Goal: Task Accomplishment & Management: Complete application form

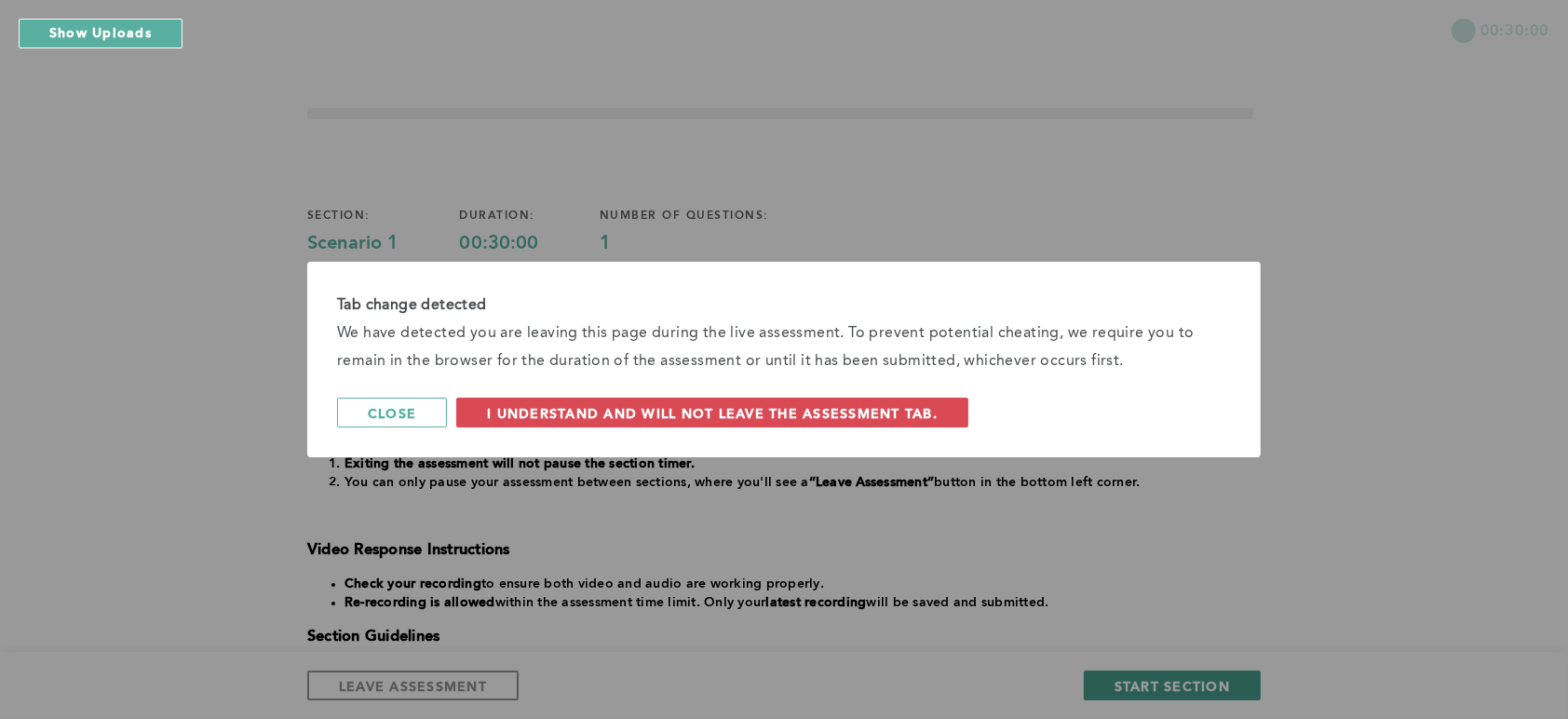
click at [1150, 679] on div "Tab change detected We have detected you are leaving this page during the live …" at bounding box center [784, 360] width 1568 height 719
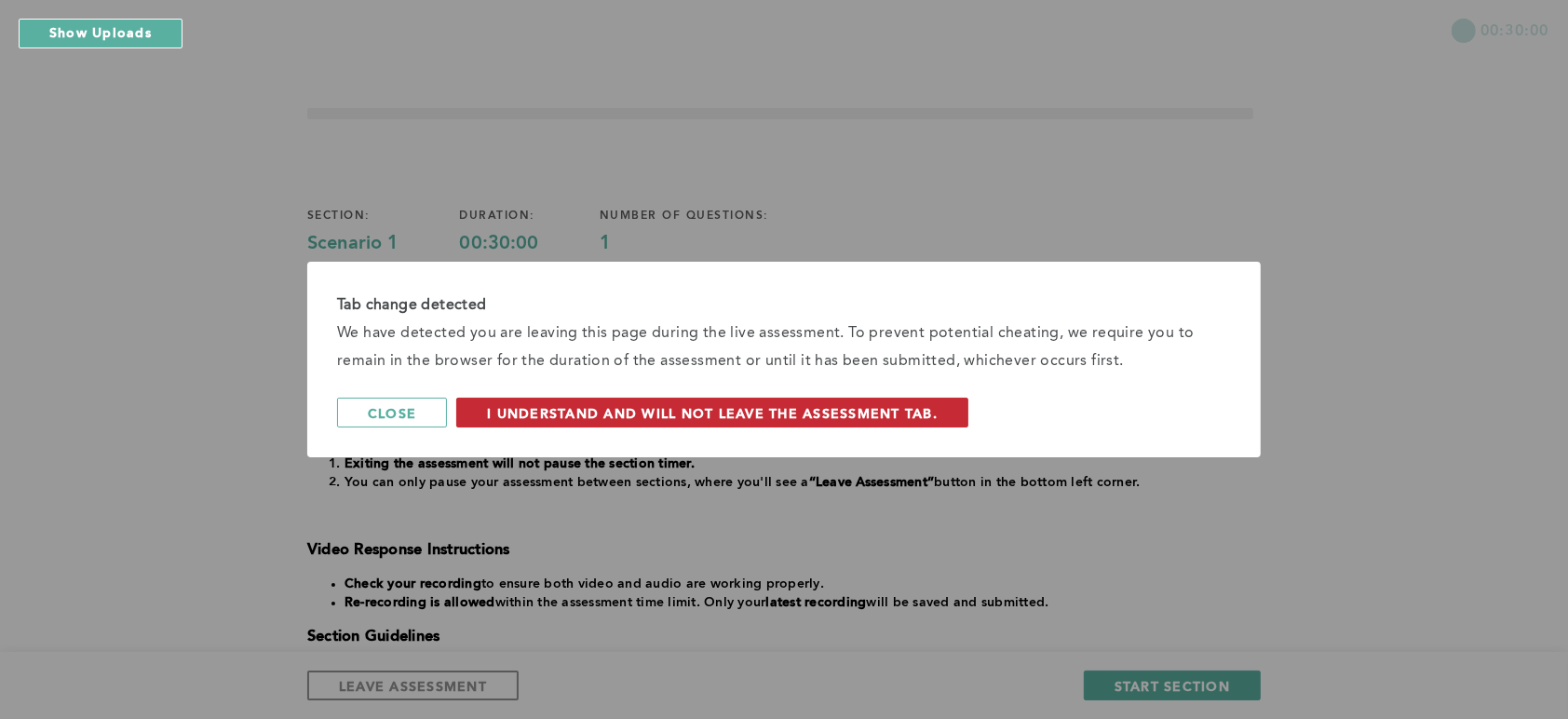
click at [695, 404] on span "I understand and will not leave the assessment tab." at bounding box center [712, 412] width 451 height 18
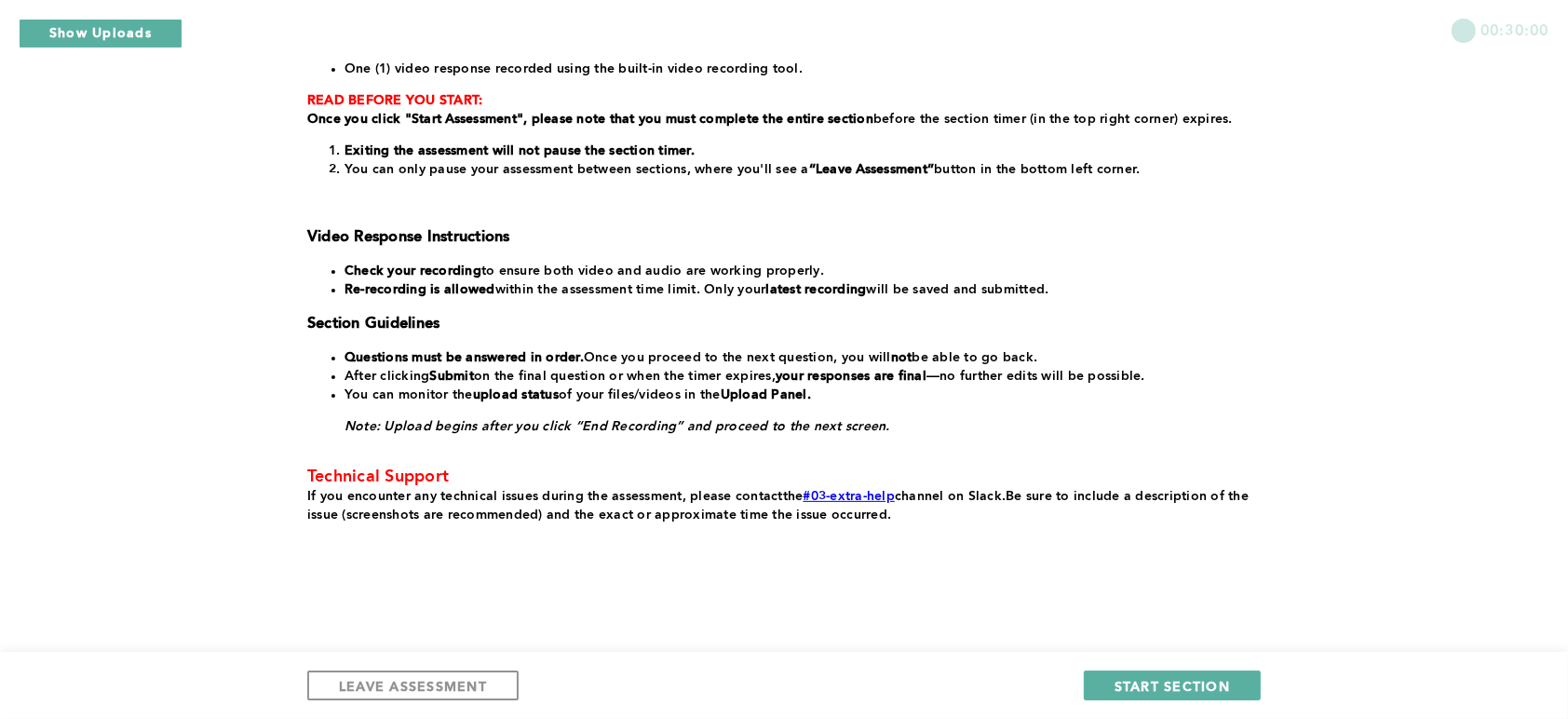
scroll to position [319, 0]
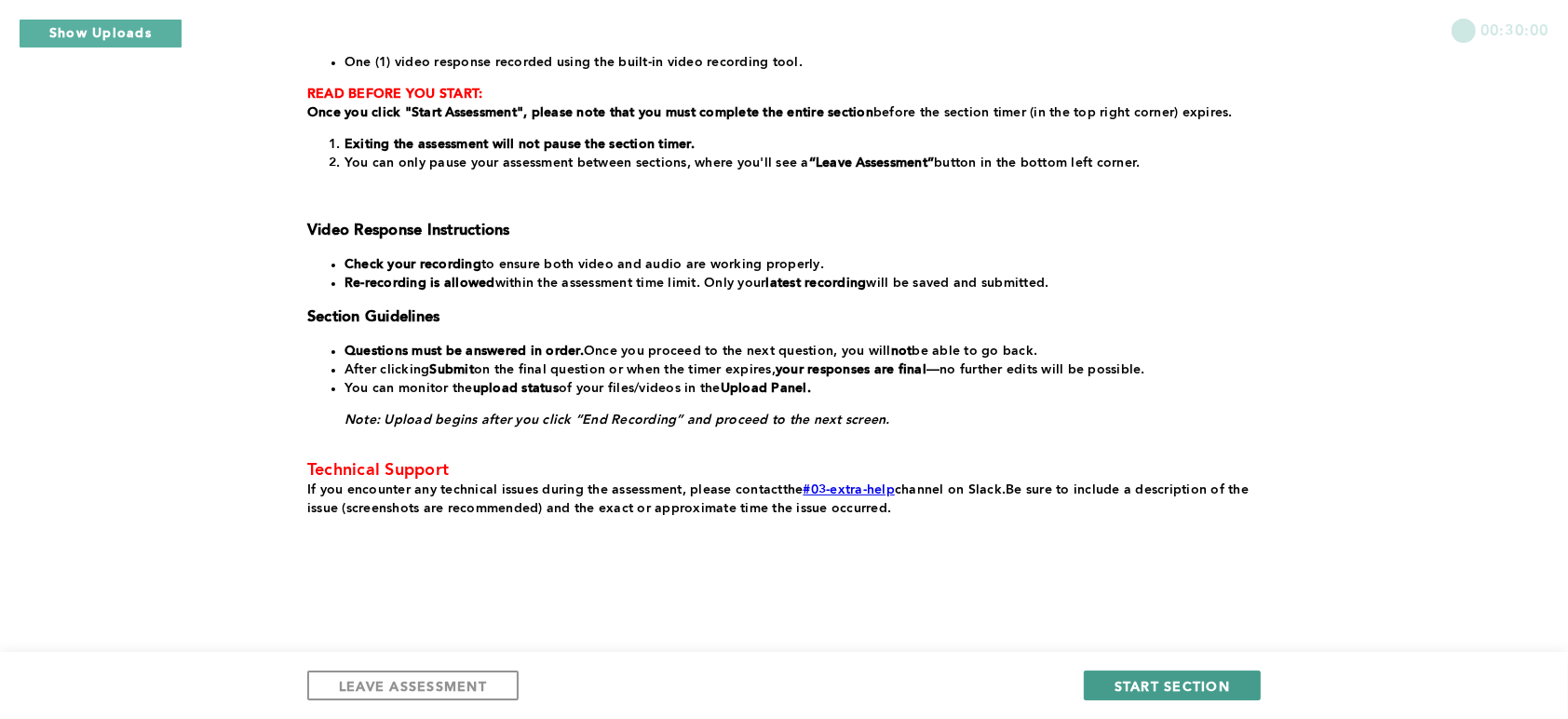
click at [1160, 679] on span "START SECTION" at bounding box center [1172, 686] width 116 height 18
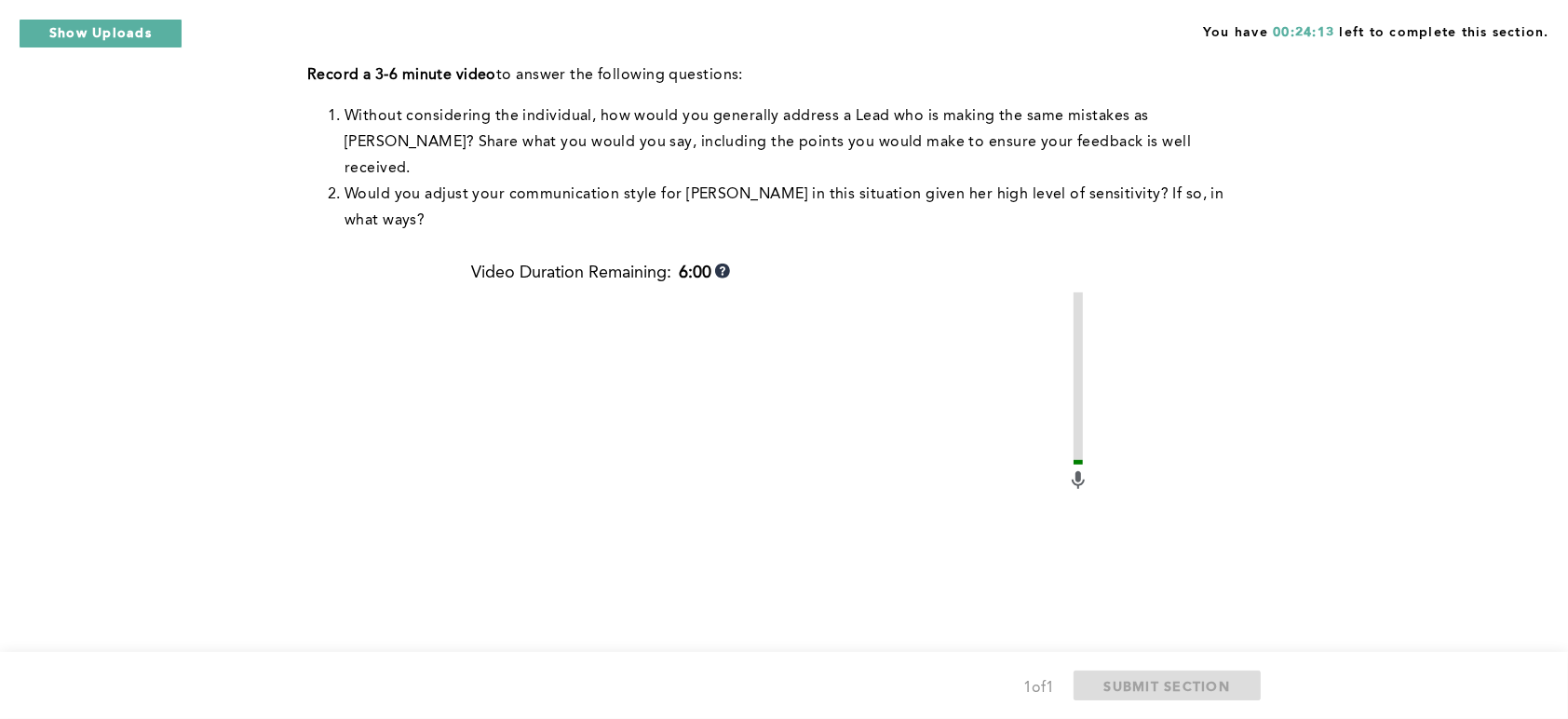
scroll to position [615, 0]
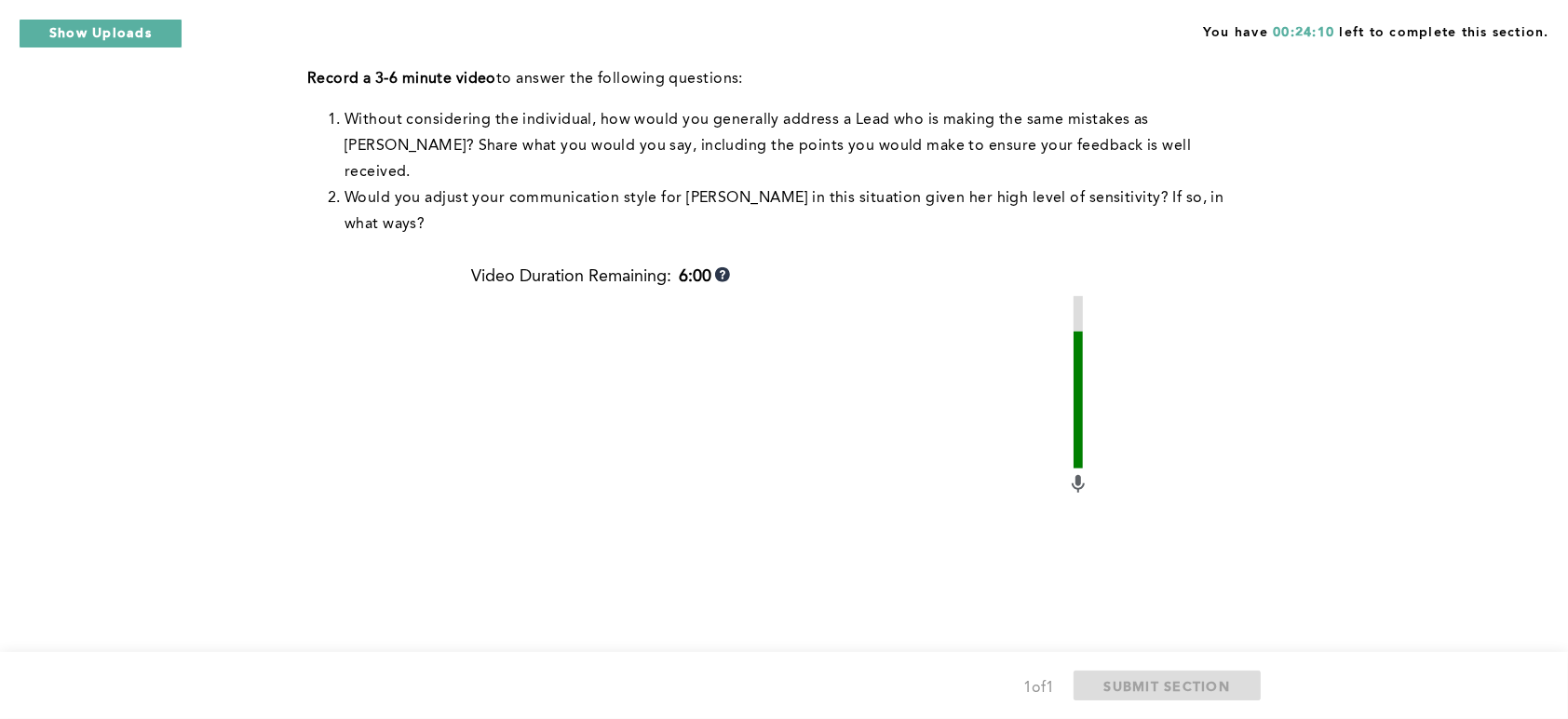
click at [1324, 182] on div "You have 00:24:10 left to complete this section. Q1 Context: [PERSON_NAME], a l…" at bounding box center [784, 196] width 1568 height 1623
click at [1239, 271] on div "Context: [PERSON_NAME], a lead team member, has recently displayed behavior tha…" at bounding box center [780, 242] width 946 height 1289
click at [1220, 244] on div "Context: [PERSON_NAME], a lead team member, has recently displayed behavior tha…" at bounding box center [780, 242] width 946 height 1289
click at [1259, 160] on div "Q1 Context: [PERSON_NAME], a lead team member, has recently displayed behavior …" at bounding box center [784, 196] width 954 height 1408
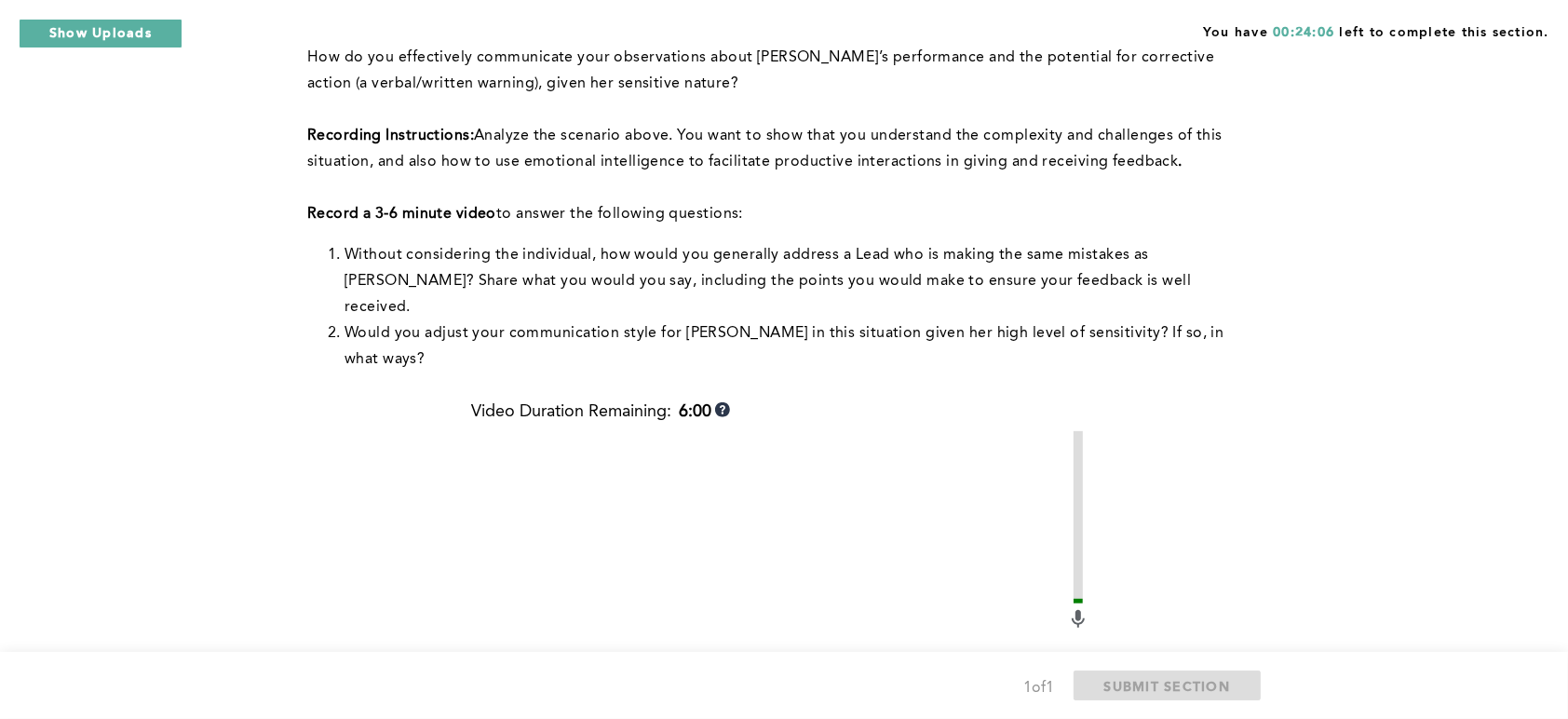
scroll to position [472, 0]
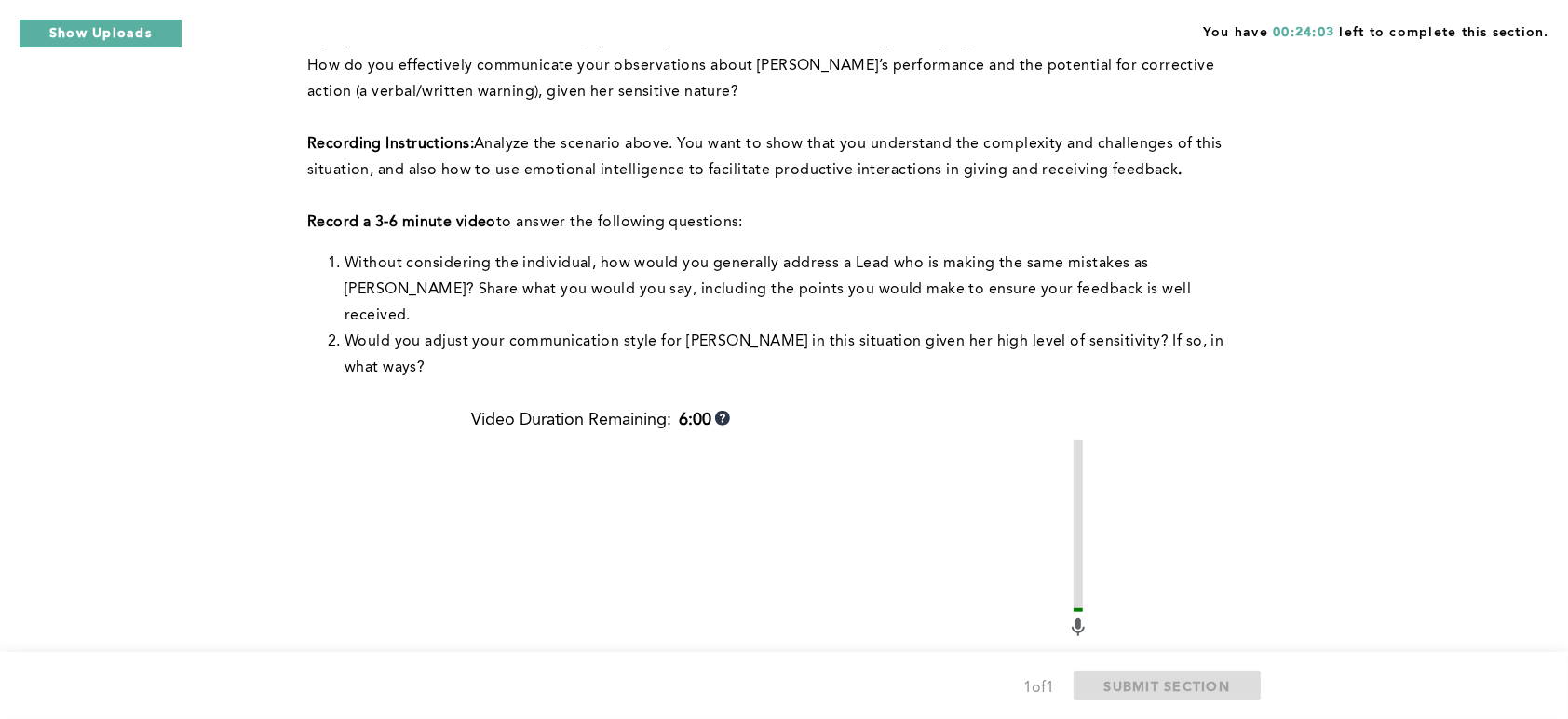
click at [1003, 256] on span "Without considering the individual, how would you generally address a Lead who …" at bounding box center [770, 289] width 851 height 67
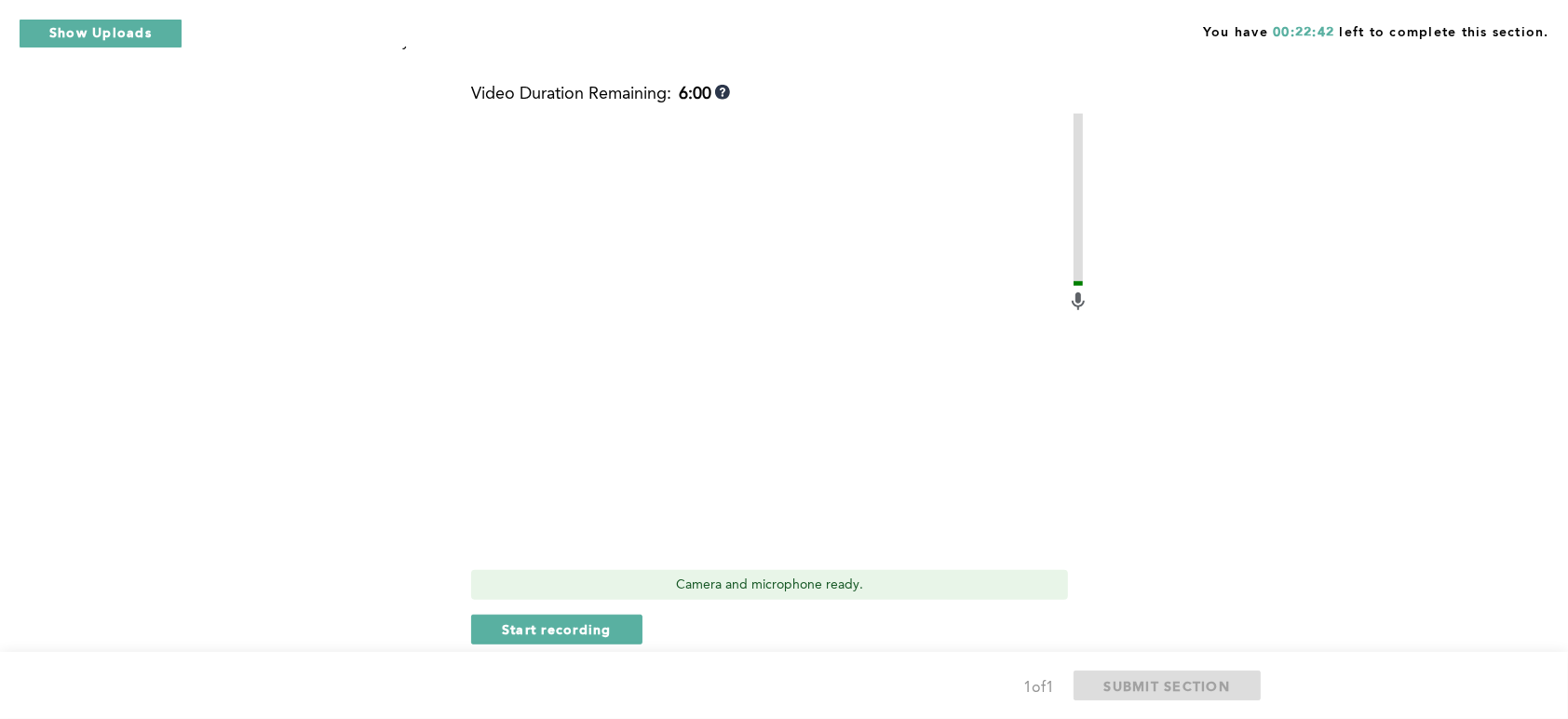
scroll to position [798, 0]
click at [585, 619] on span "Start recording" at bounding box center [557, 628] width 110 height 18
click at [584, 619] on span "Stop recording" at bounding box center [556, 628] width 109 height 18
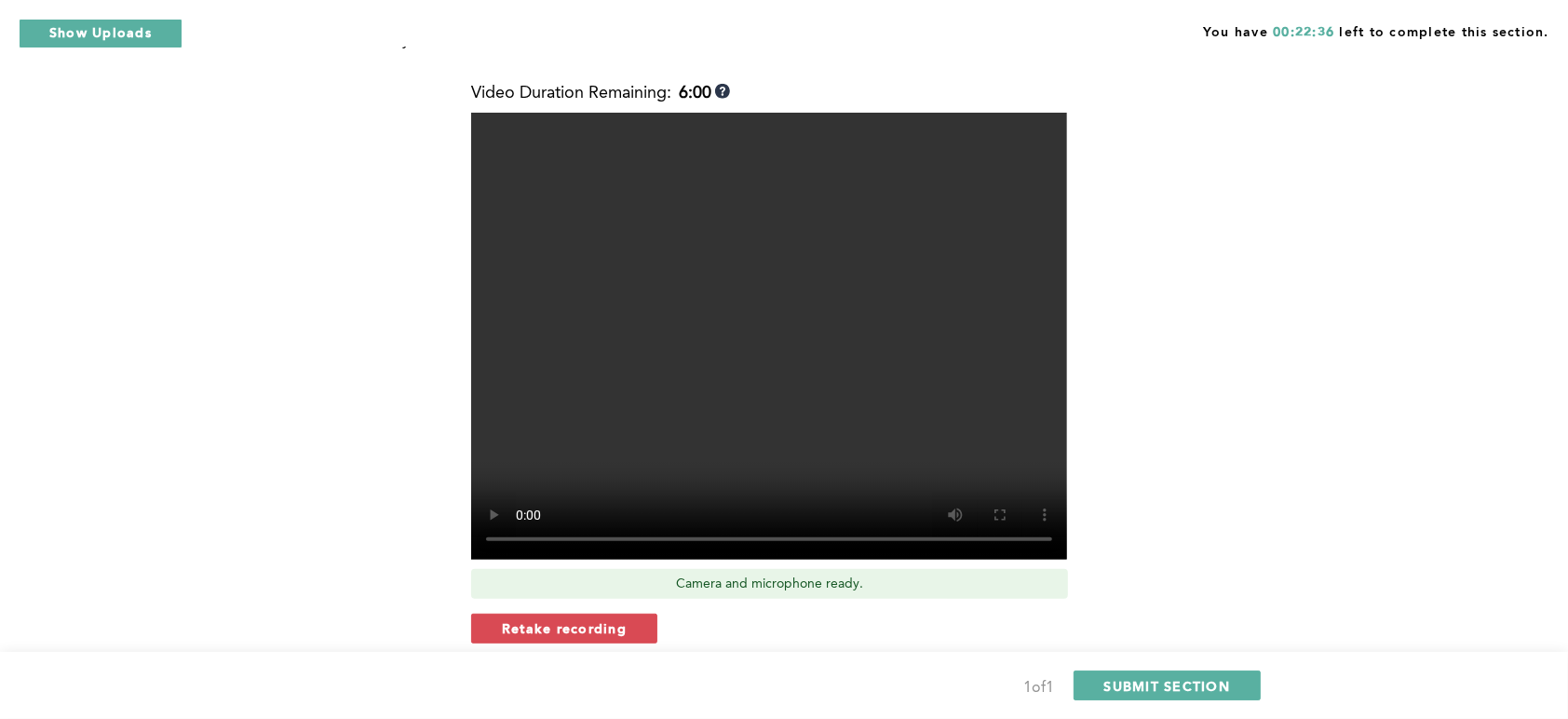
click at [584, 619] on span "Retake recording" at bounding box center [564, 628] width 124 height 18
click at [773, 682] on span "Yes, retake video" at bounding box center [831, 691] width 124 height 18
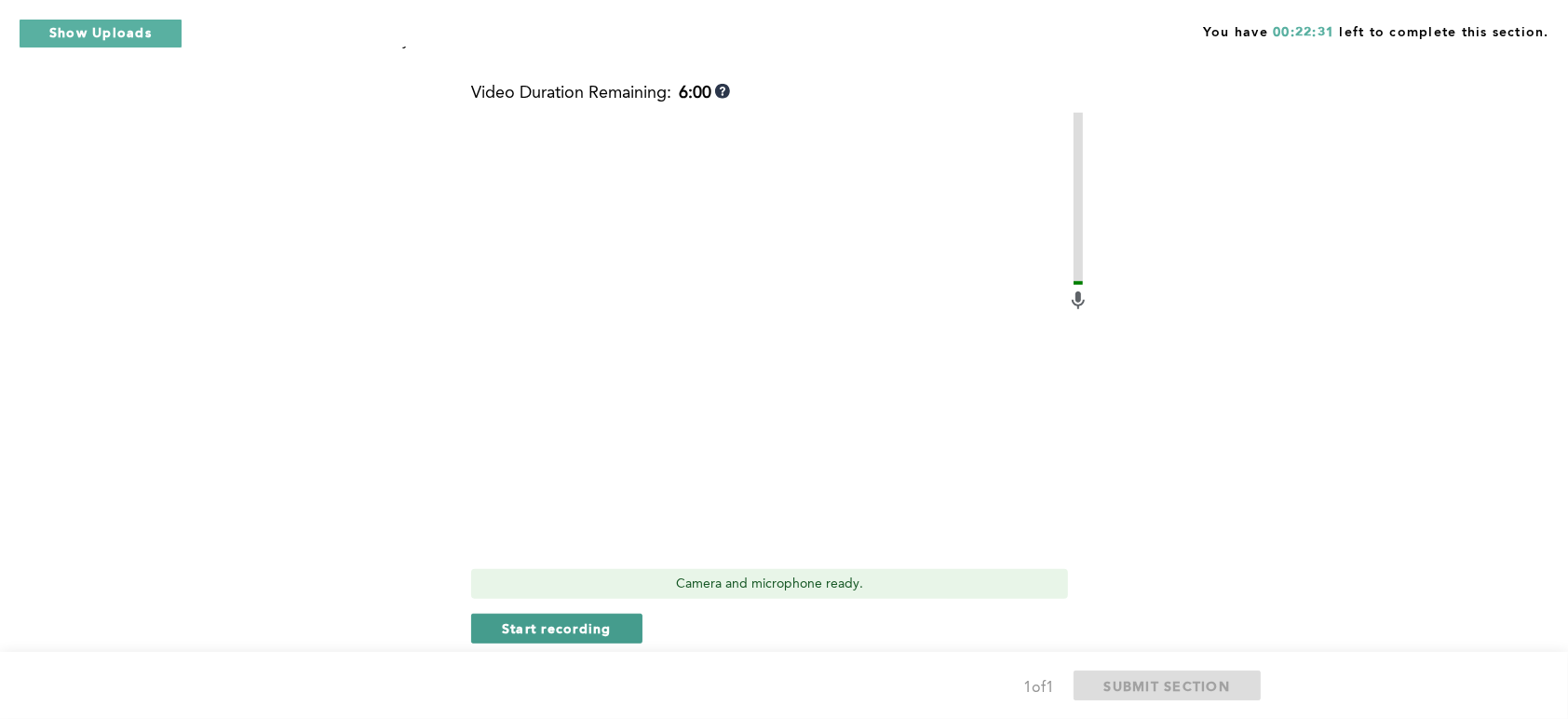
click at [538, 619] on span "Start recording" at bounding box center [557, 628] width 110 height 18
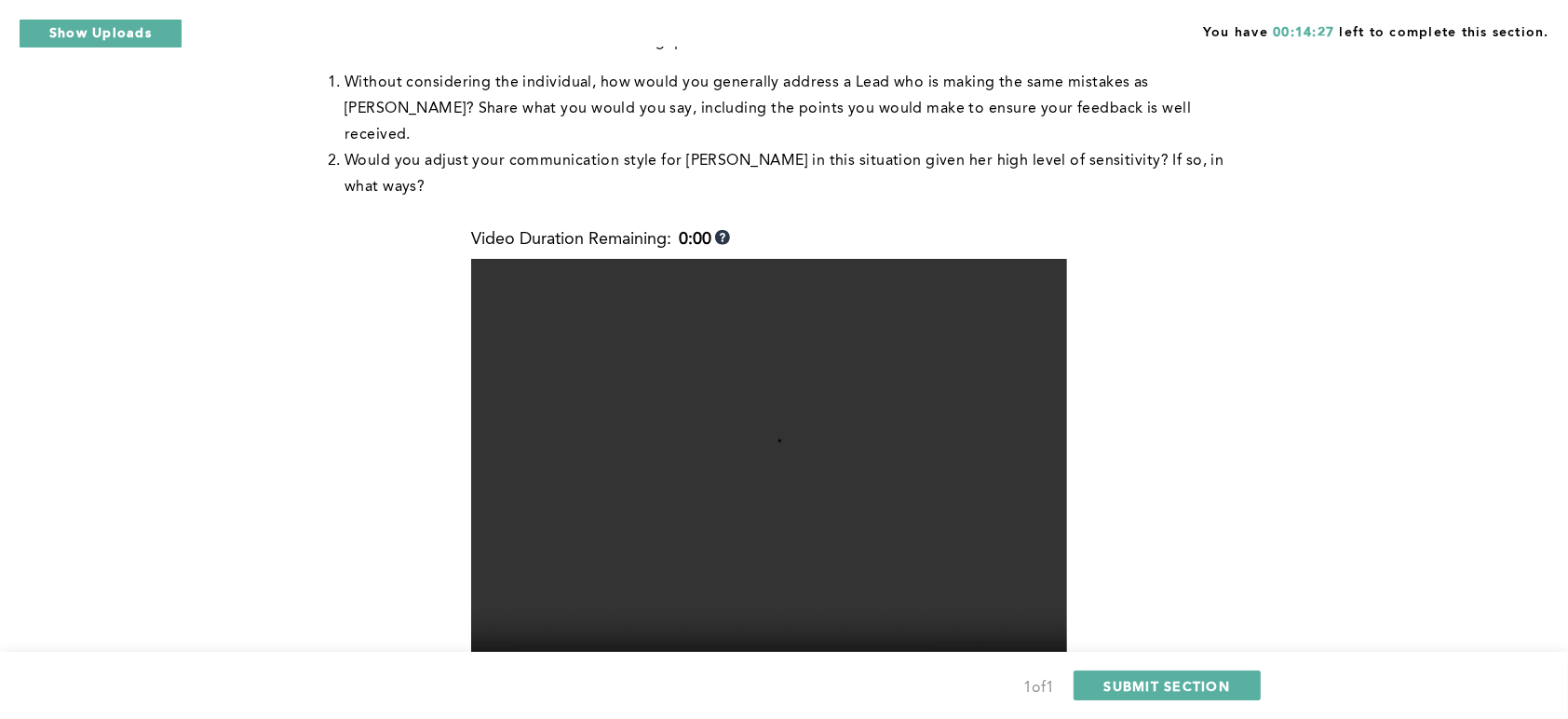
scroll to position [645, 0]
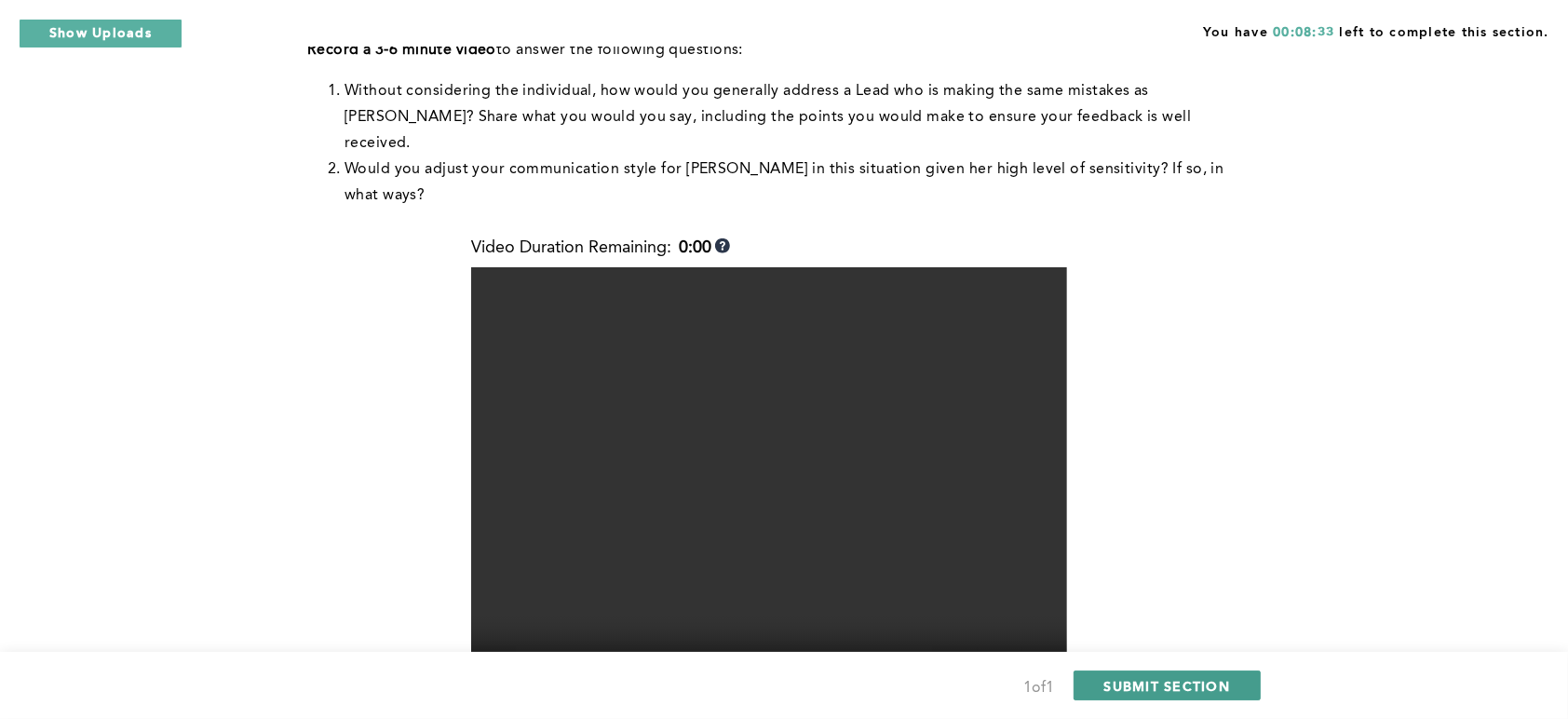
click at [1174, 688] on span "SUBMIT SECTION" at bounding box center [1167, 686] width 126 height 18
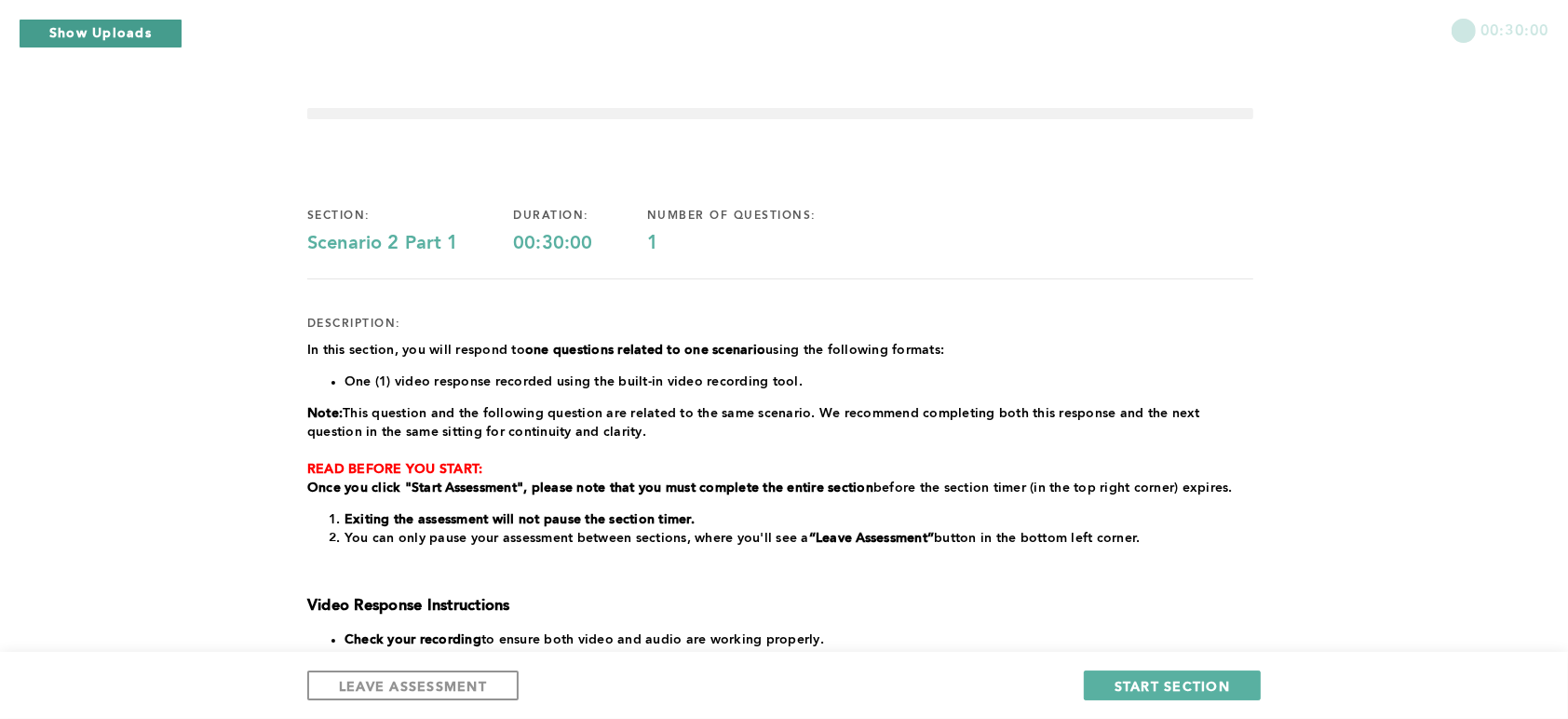
click at [86, 31] on button "Show Uploads" at bounding box center [100, 33] width 164 height 29
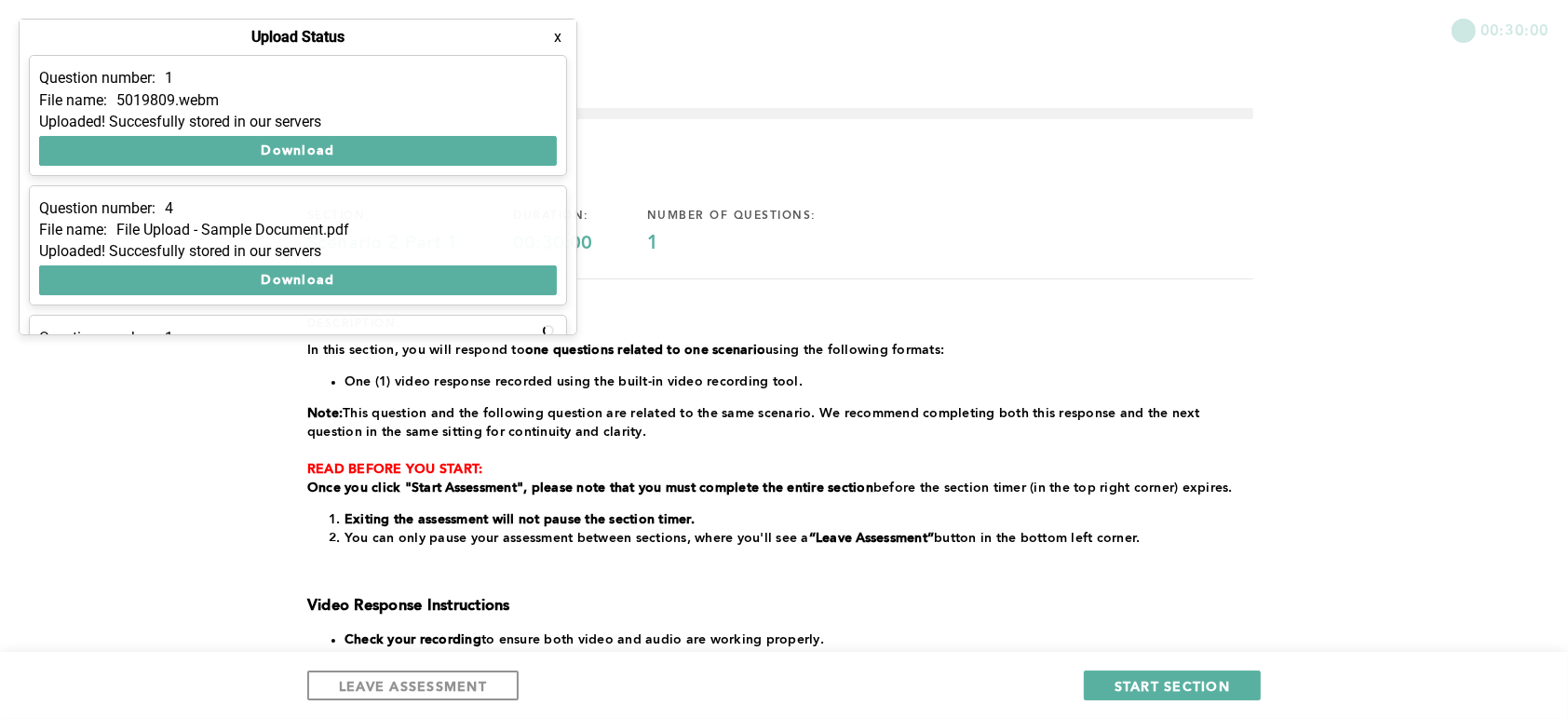
click at [742, 459] on p "READ BEFORE YOU START:" at bounding box center [780, 468] width 946 height 19
click at [556, 33] on button "x" at bounding box center [558, 37] width 19 height 19
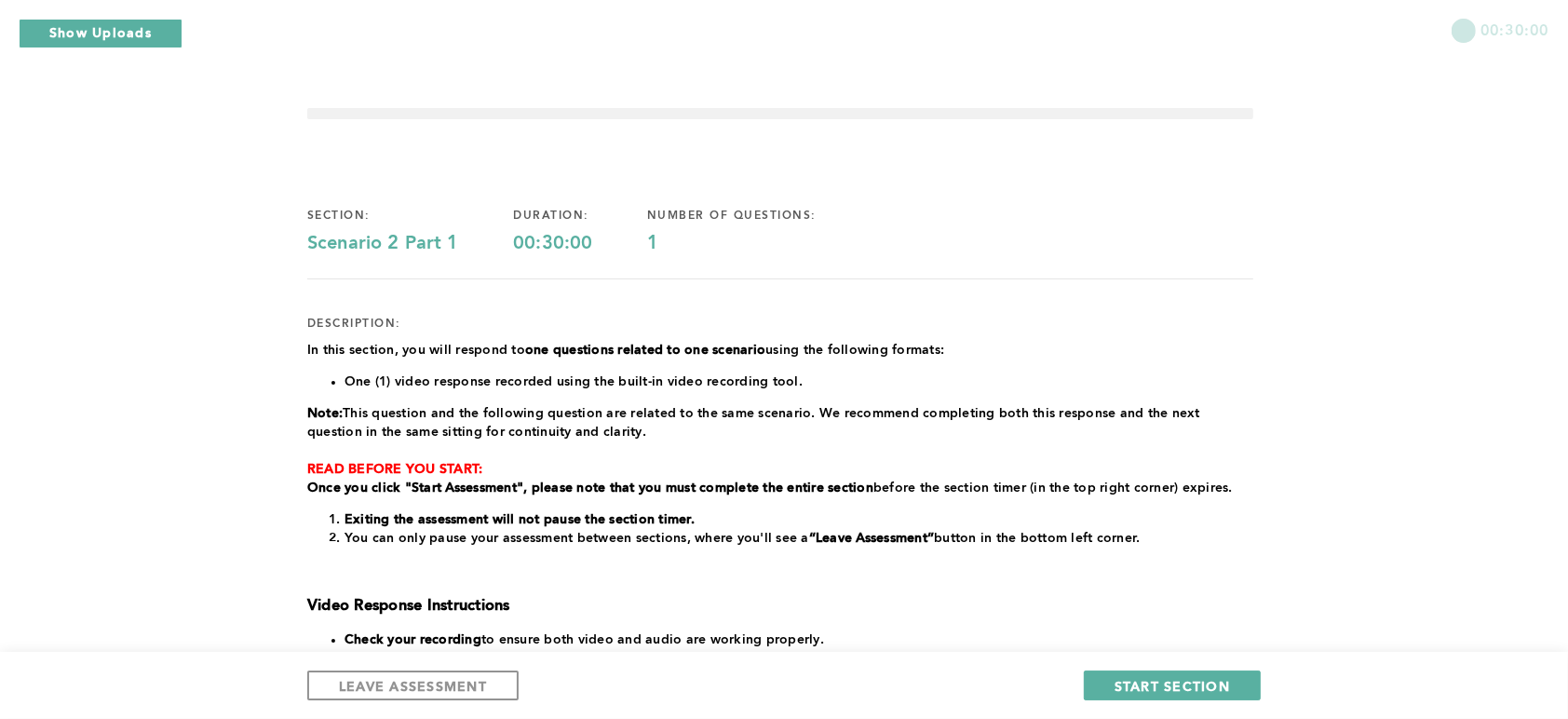
click at [1232, 648] on li "Re-recording is allowed within the assessment time limit. Only your latest reco…" at bounding box center [799, 657] width 908 height 19
click at [1120, 680] on span "START SECTION" at bounding box center [1172, 686] width 116 height 18
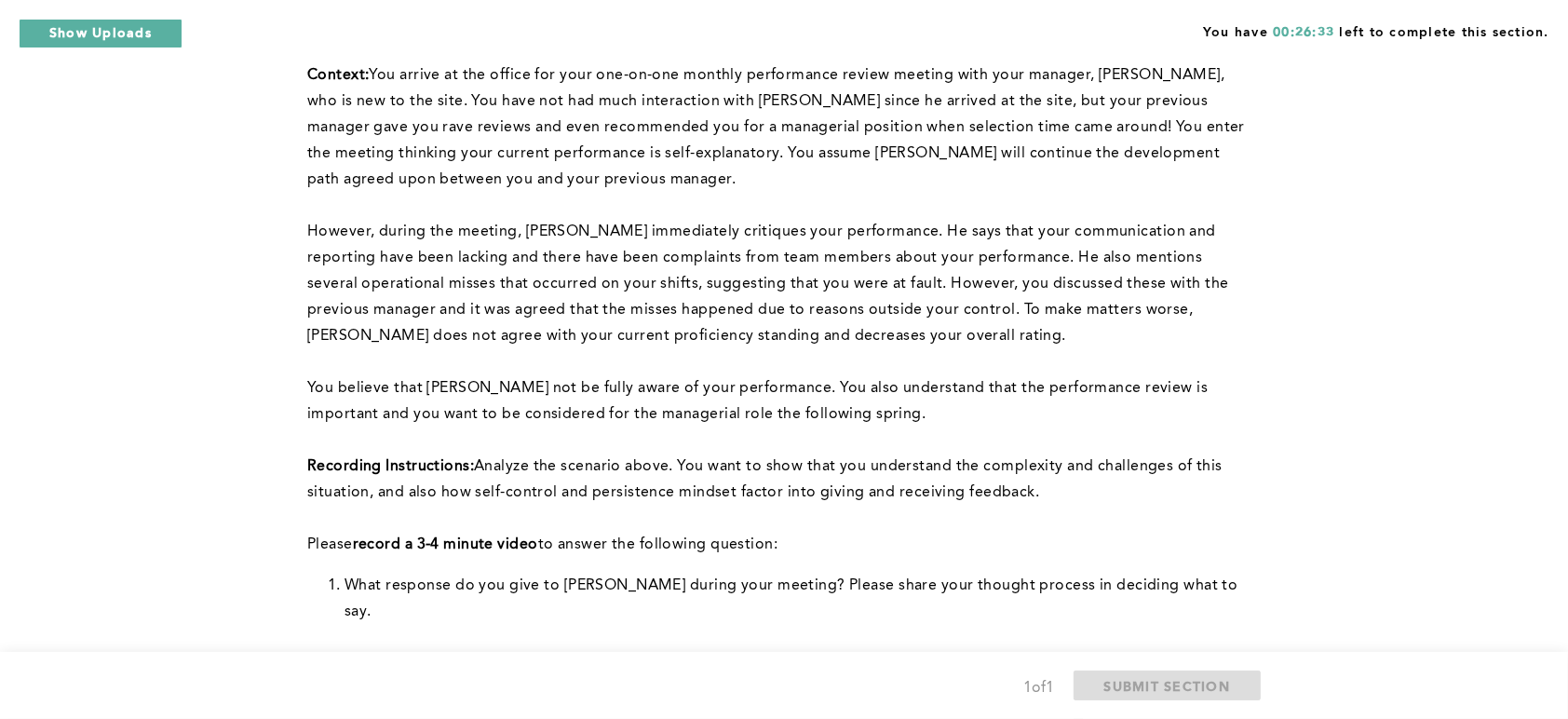
scroll to position [203, 0]
click at [1348, 459] on div "You have 00:24:12 left to complete this section. Q1 Note: You will answer two q…" at bounding box center [784, 596] width 1568 height 1598
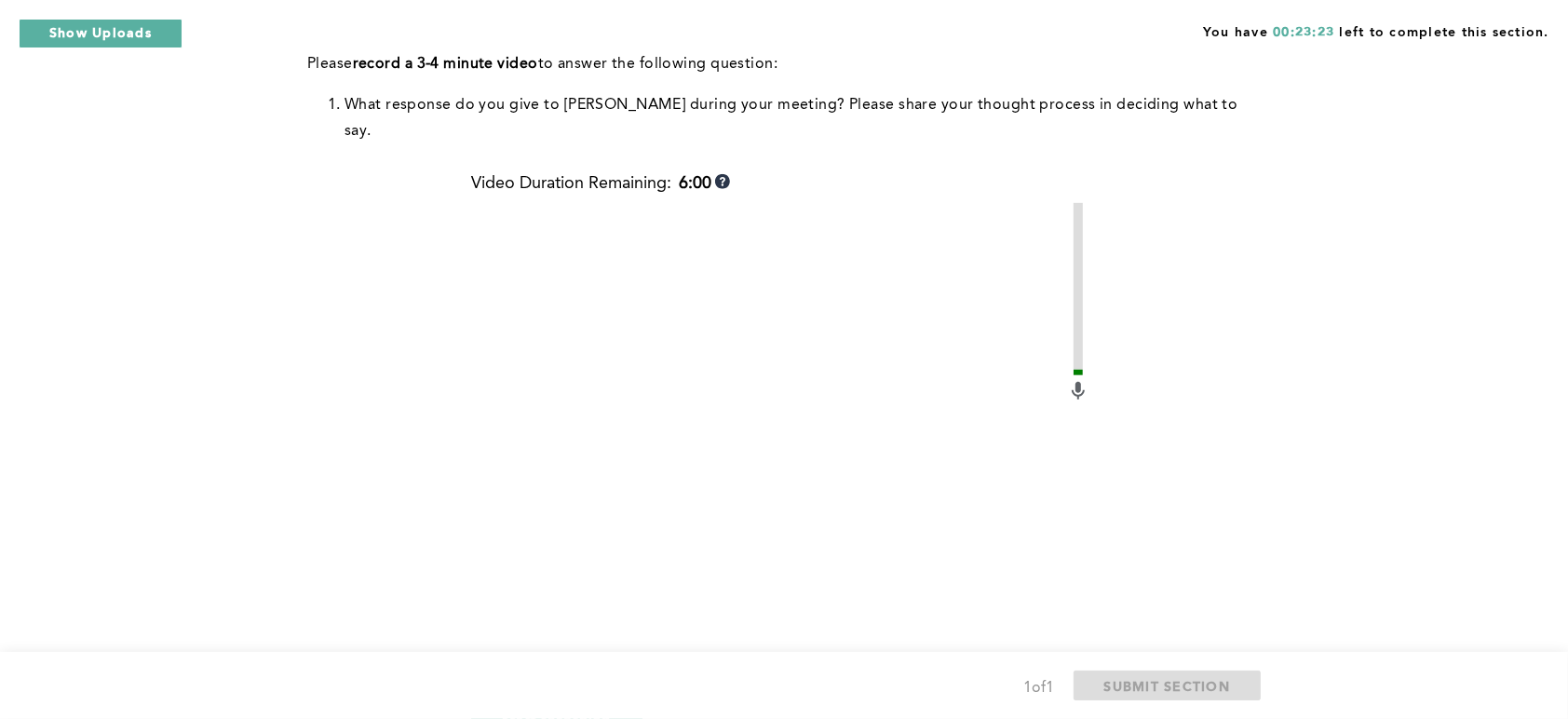
scroll to position [852, 0]
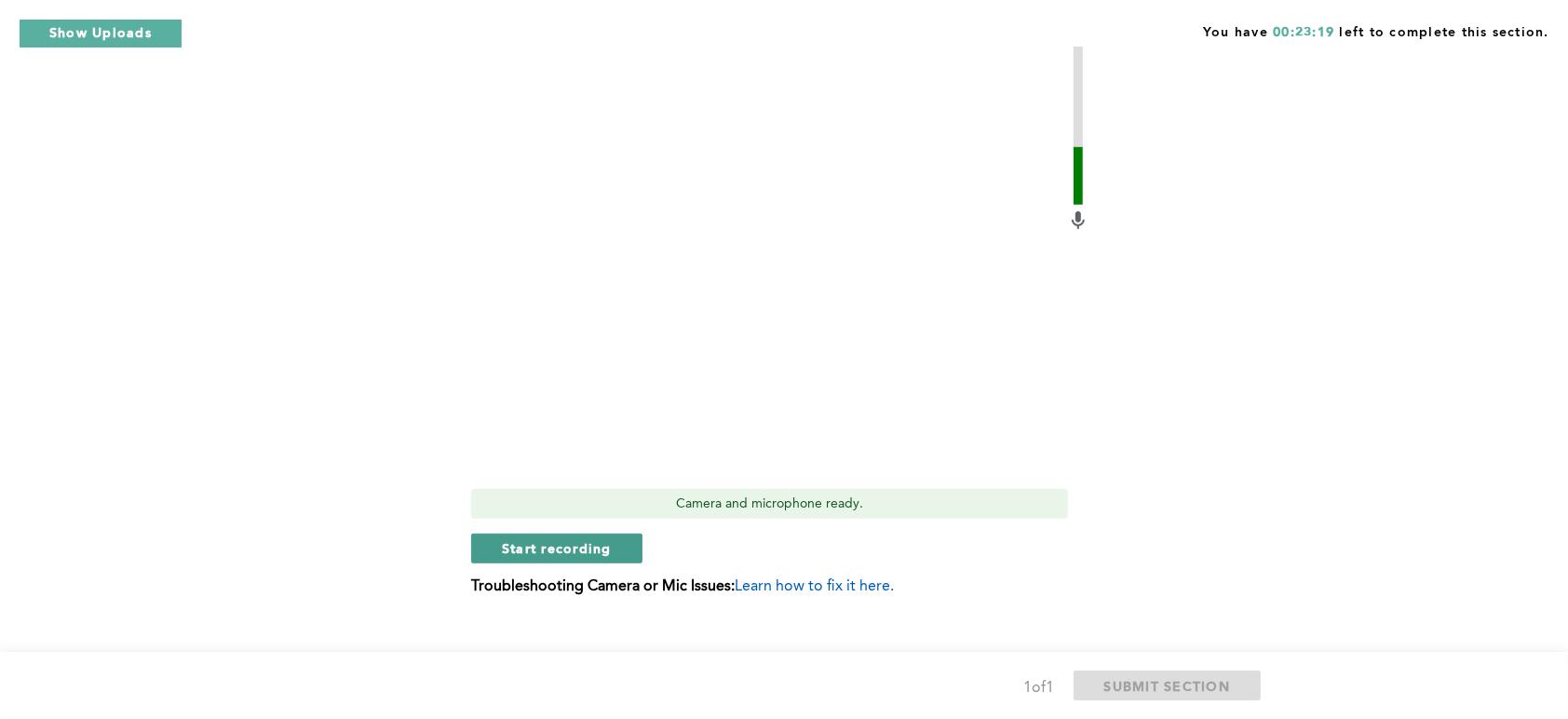
click at [515, 535] on button "Start recording" at bounding box center [557, 548] width 172 height 29
click at [583, 533] on button "Stop recording" at bounding box center [557, 548] width 171 height 29
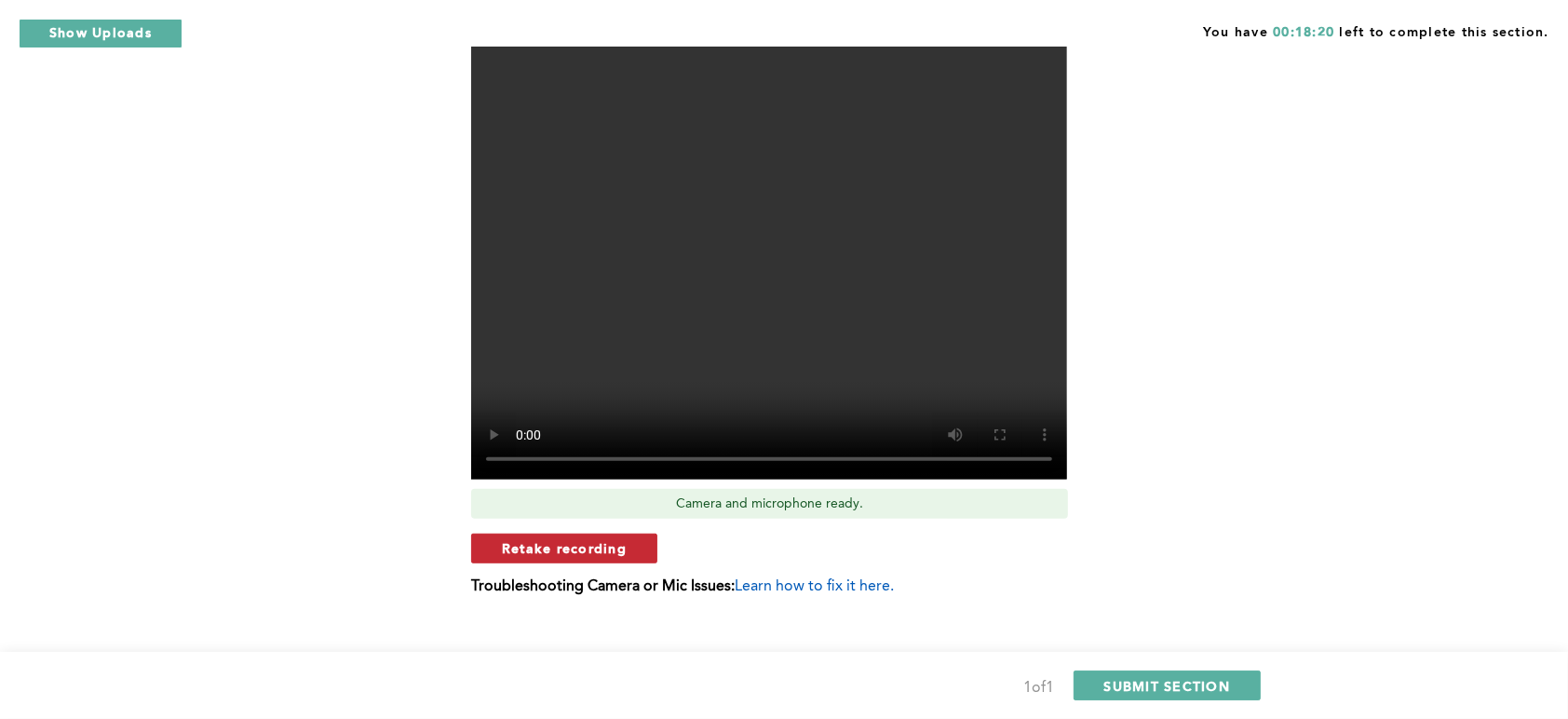
click at [538, 533] on button "Retake recording" at bounding box center [564, 548] width 186 height 29
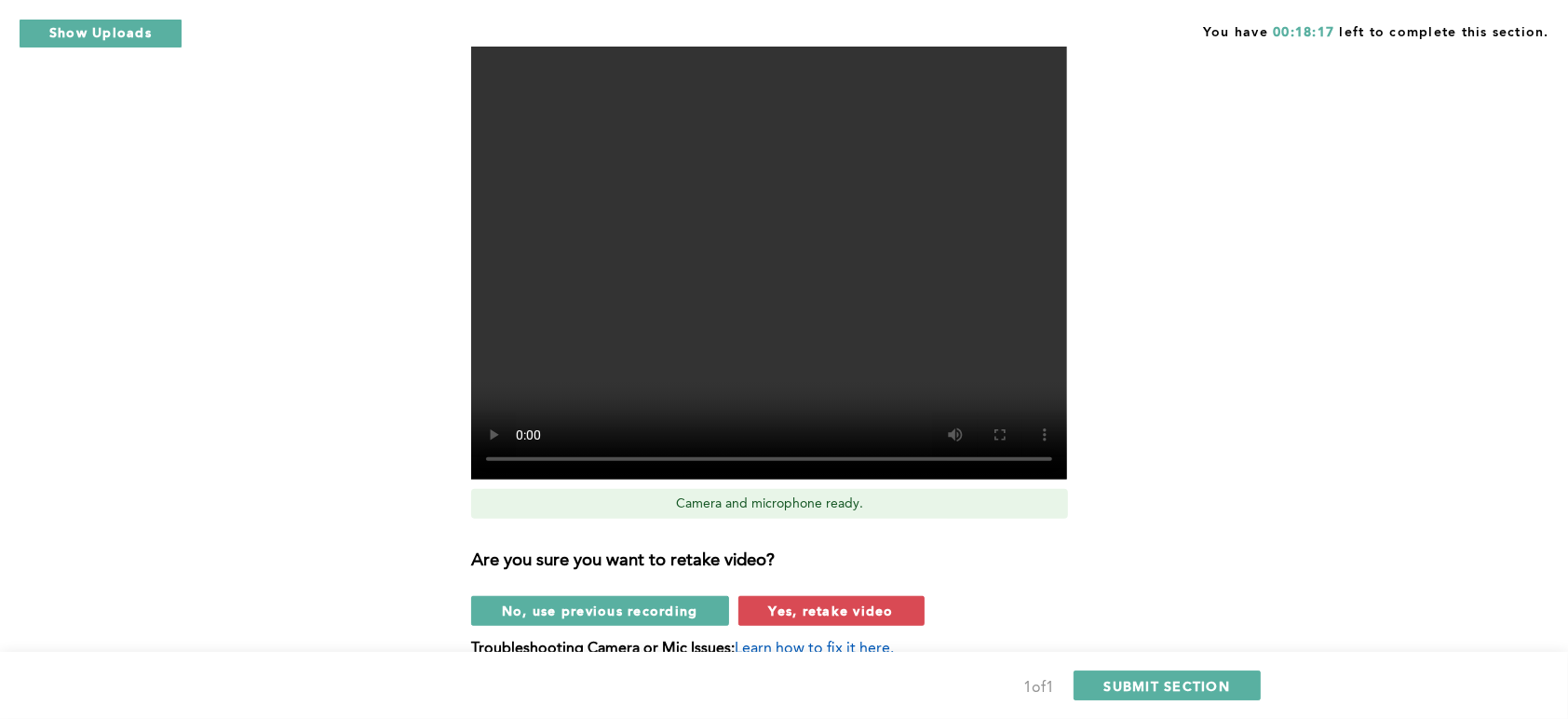
drag, startPoint x: 547, startPoint y: 531, endPoint x: 290, endPoint y: 548, distance: 257.6
click at [806, 601] on span "Yes, retake video" at bounding box center [831, 610] width 124 height 18
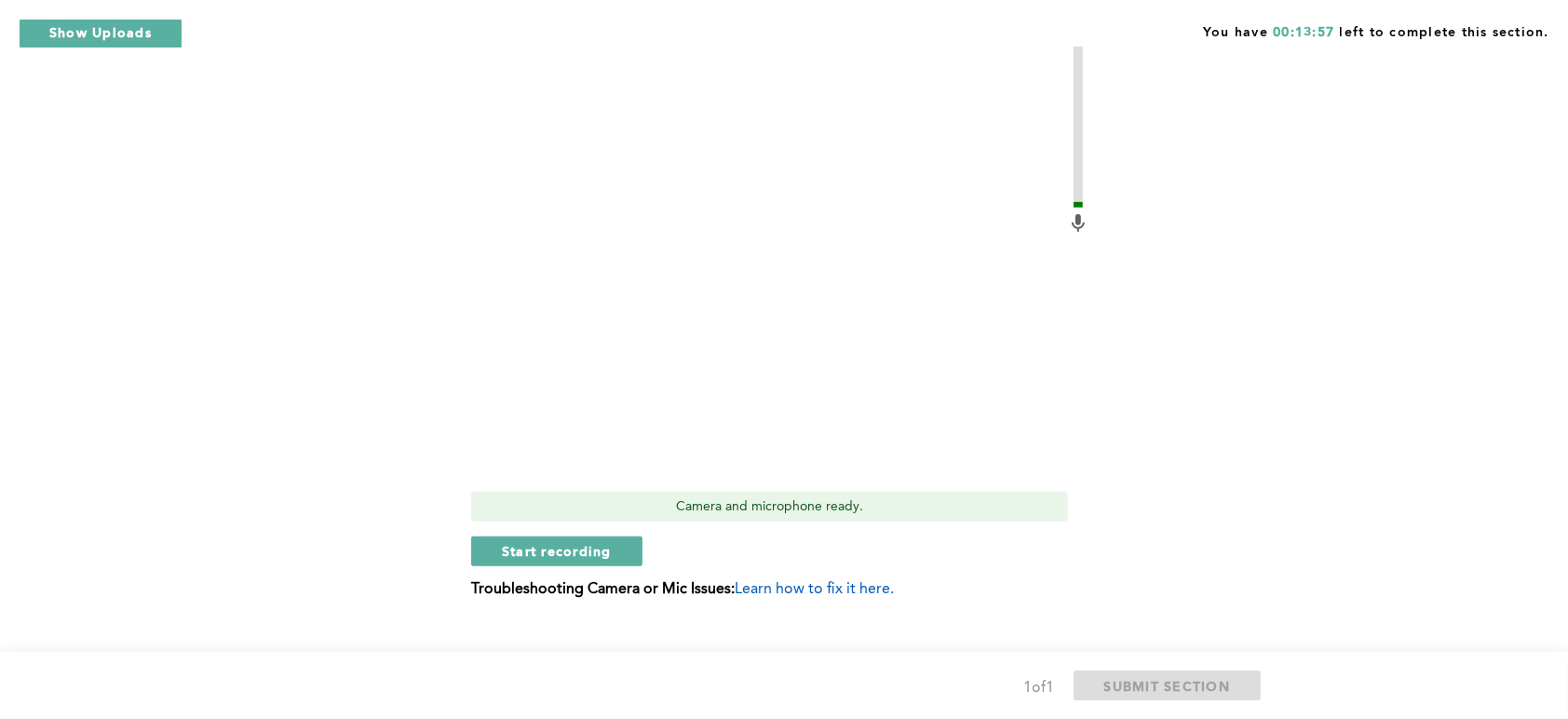
scroll to position [850, 0]
click at [542, 535] on button "Start recording" at bounding box center [557, 550] width 172 height 29
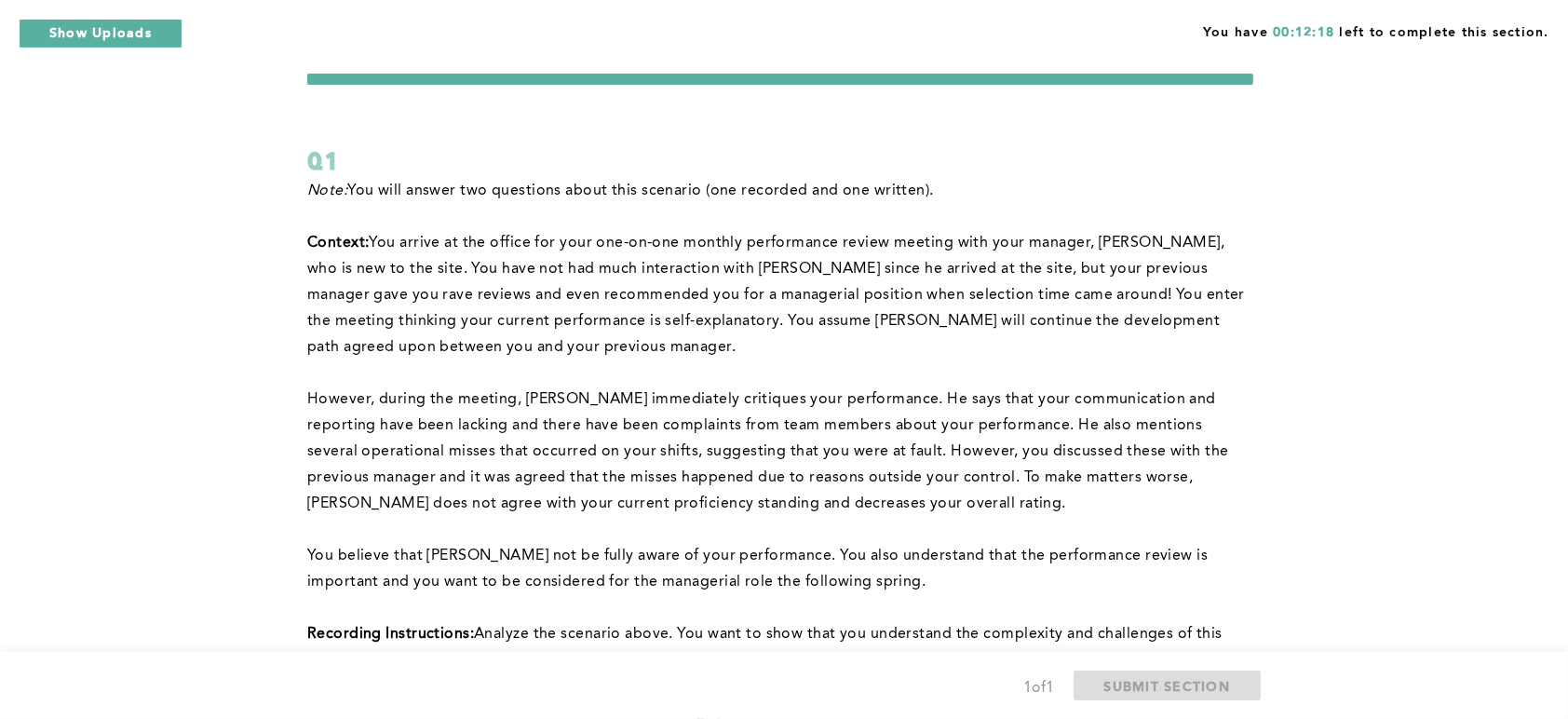
scroll to position [0, 0]
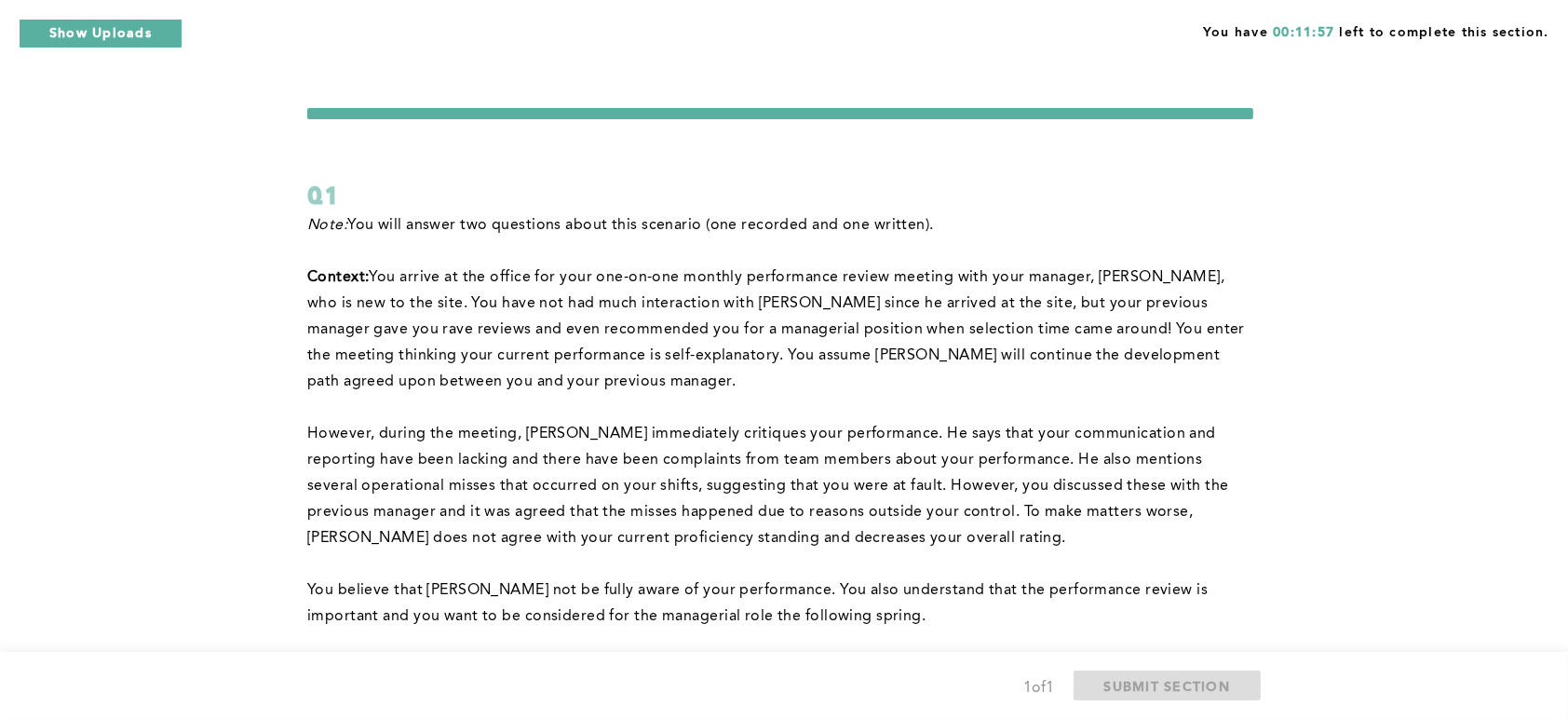
click at [436, 412] on p "﻿" at bounding box center [780, 407] width 946 height 26
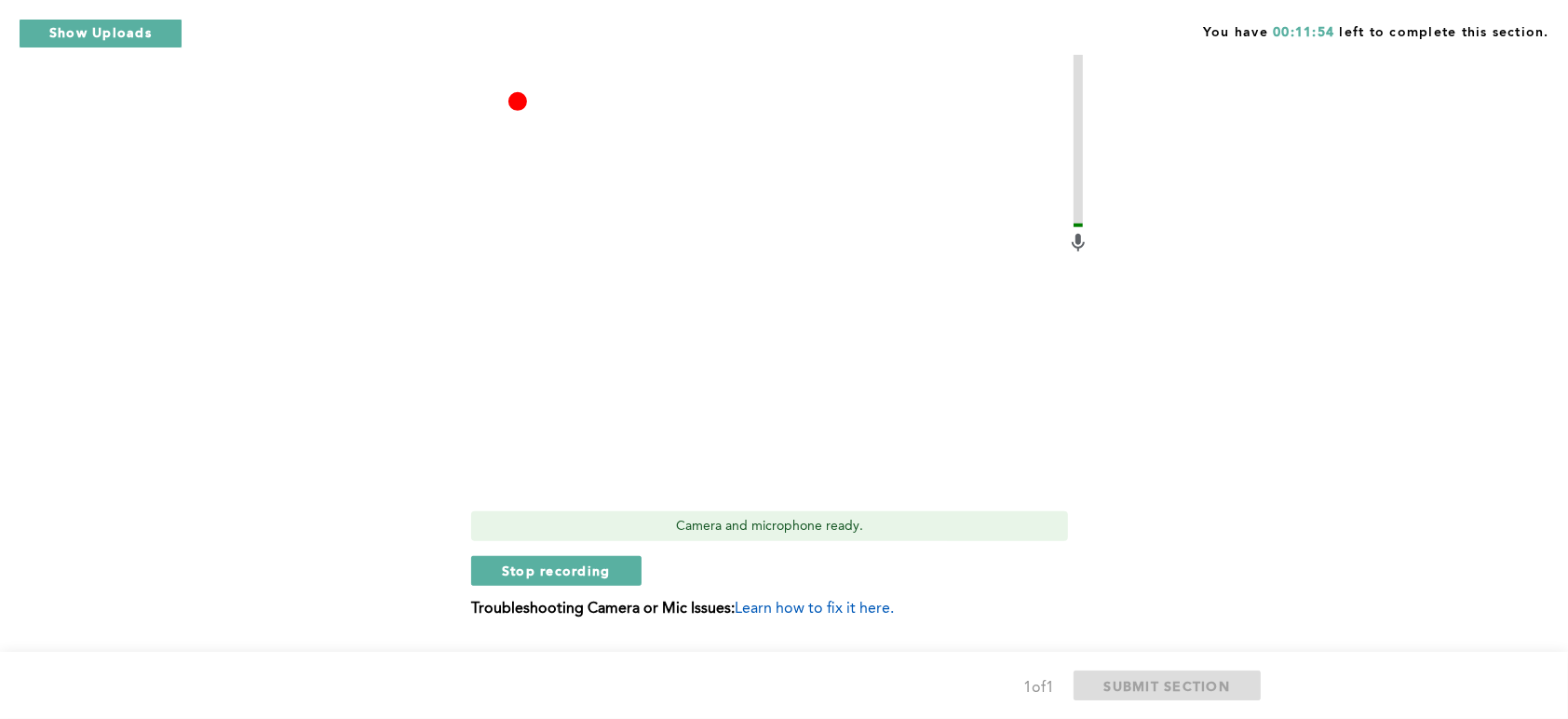
scroll to position [852, 0]
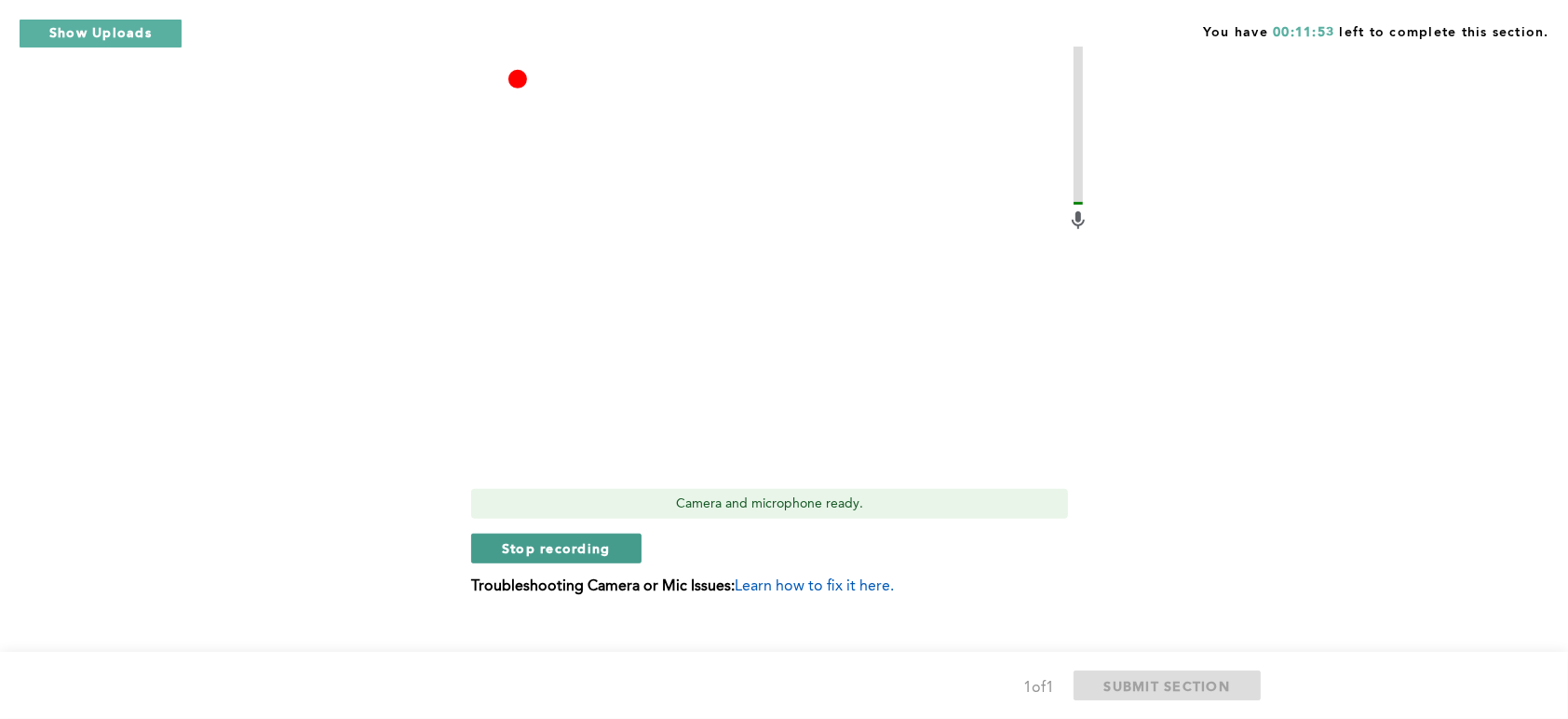
click at [599, 533] on button "Stop recording" at bounding box center [557, 548] width 171 height 29
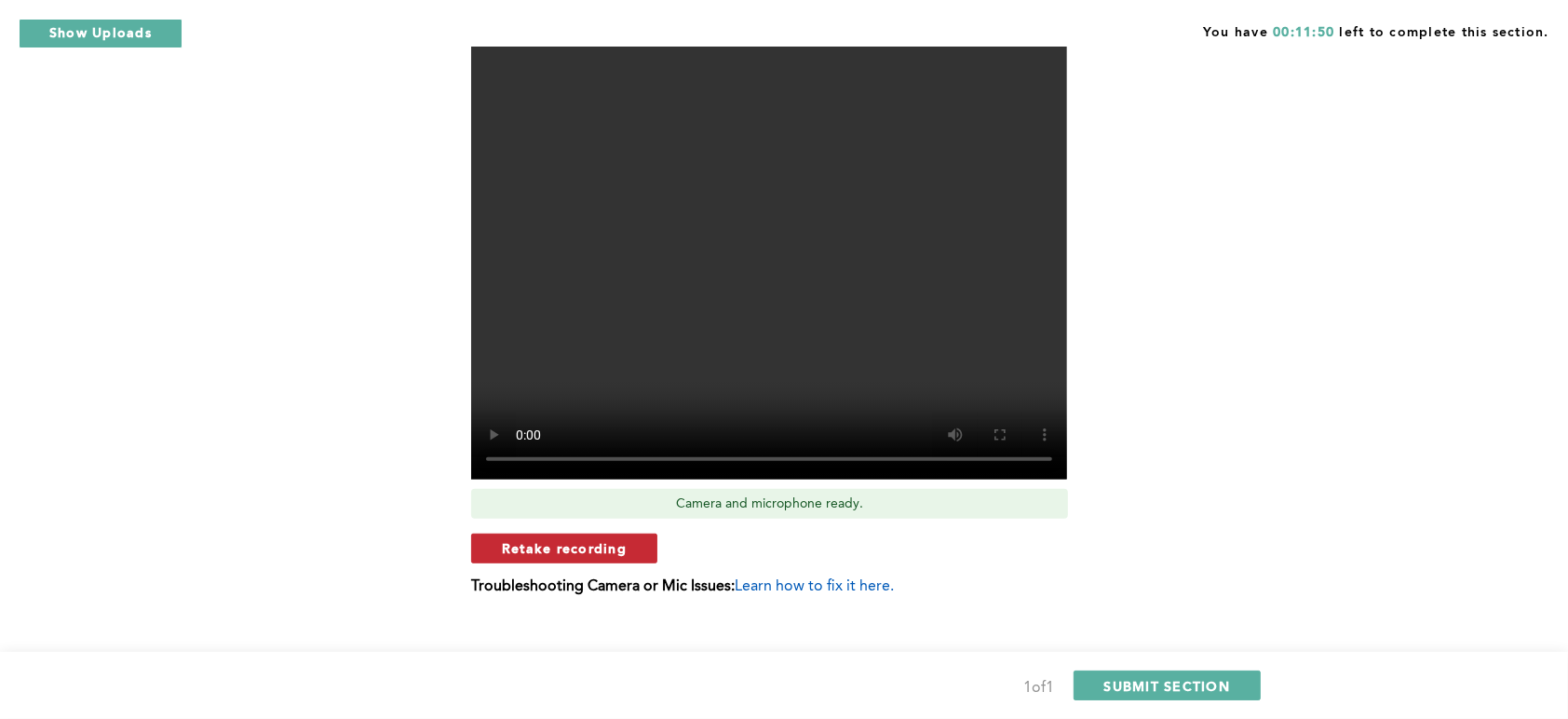
click at [599, 539] on span "Retake recording" at bounding box center [564, 548] width 124 height 18
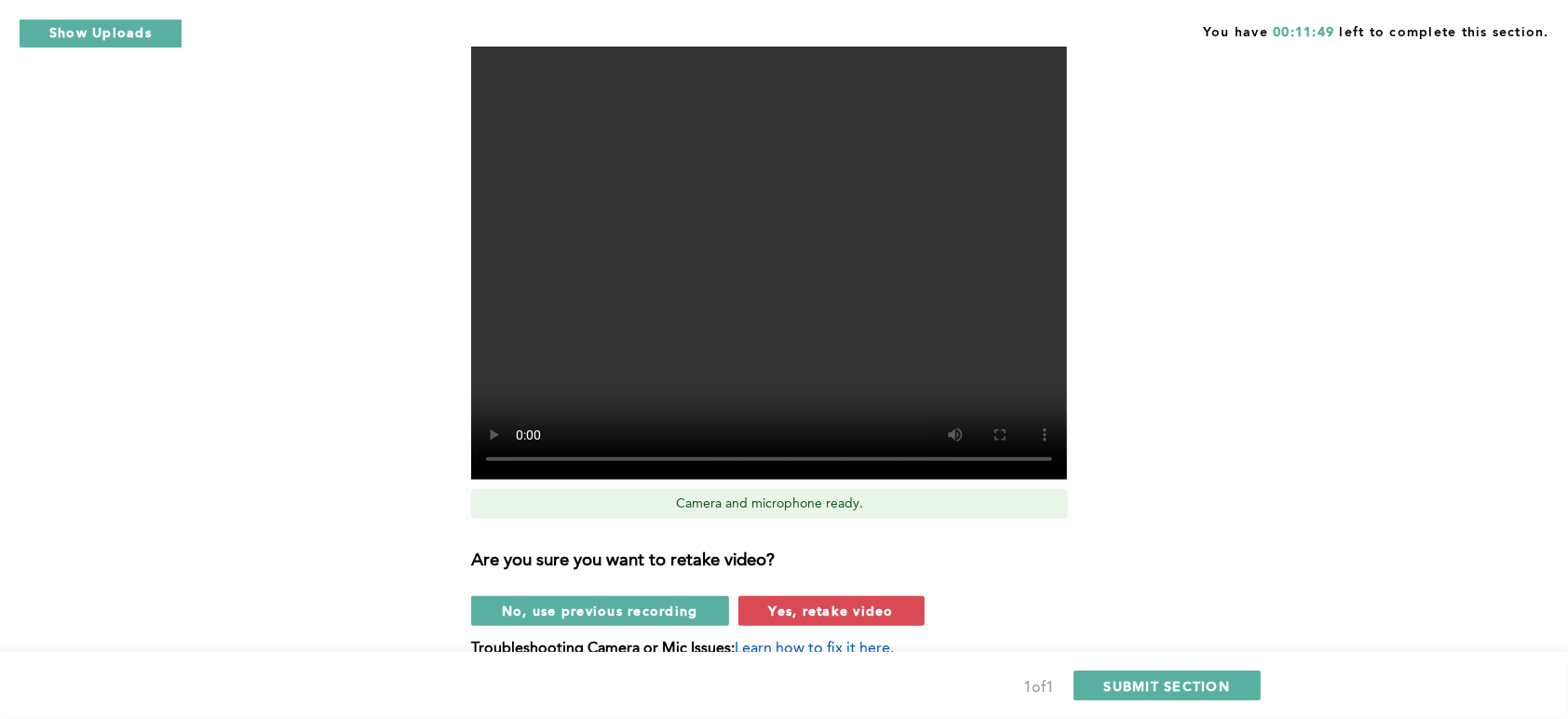
click at [599, 551] on h3 "Are you sure you want to retake video?" at bounding box center [780, 561] width 618 height 21
click at [796, 596] on button "Yes, retake video" at bounding box center [832, 610] width 186 height 29
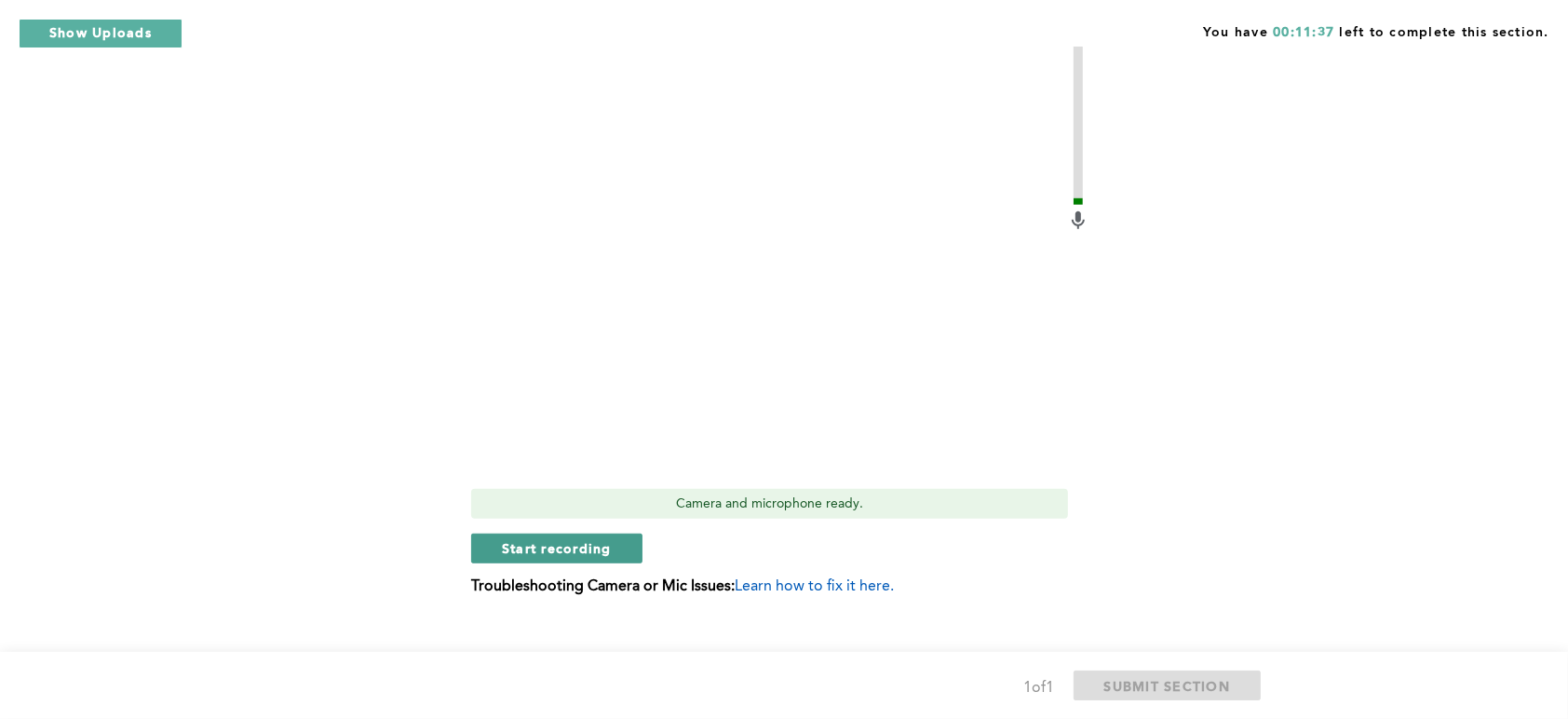
click at [612, 533] on button "Start recording" at bounding box center [557, 548] width 172 height 29
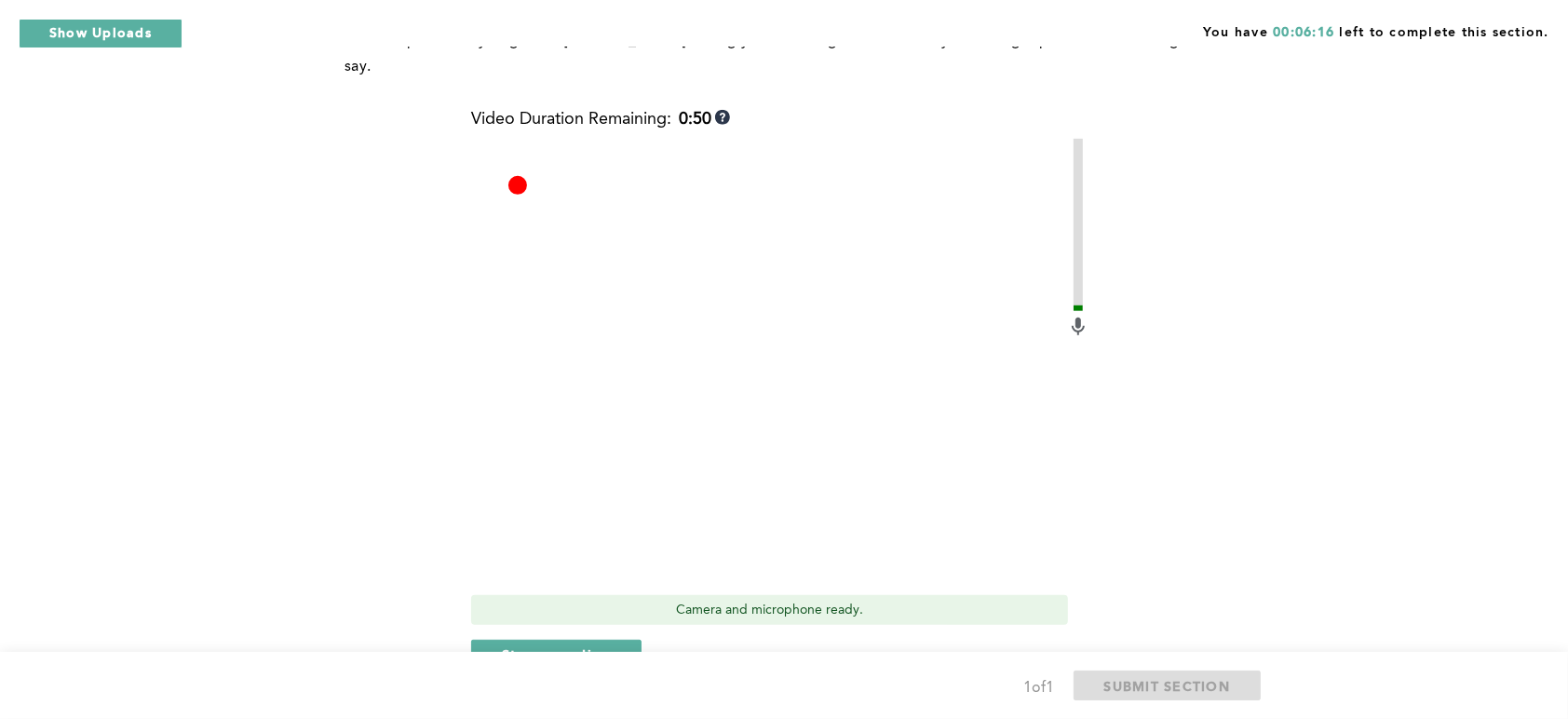
scroll to position [749, 0]
click at [590, 637] on button "Stop recording" at bounding box center [557, 651] width 171 height 29
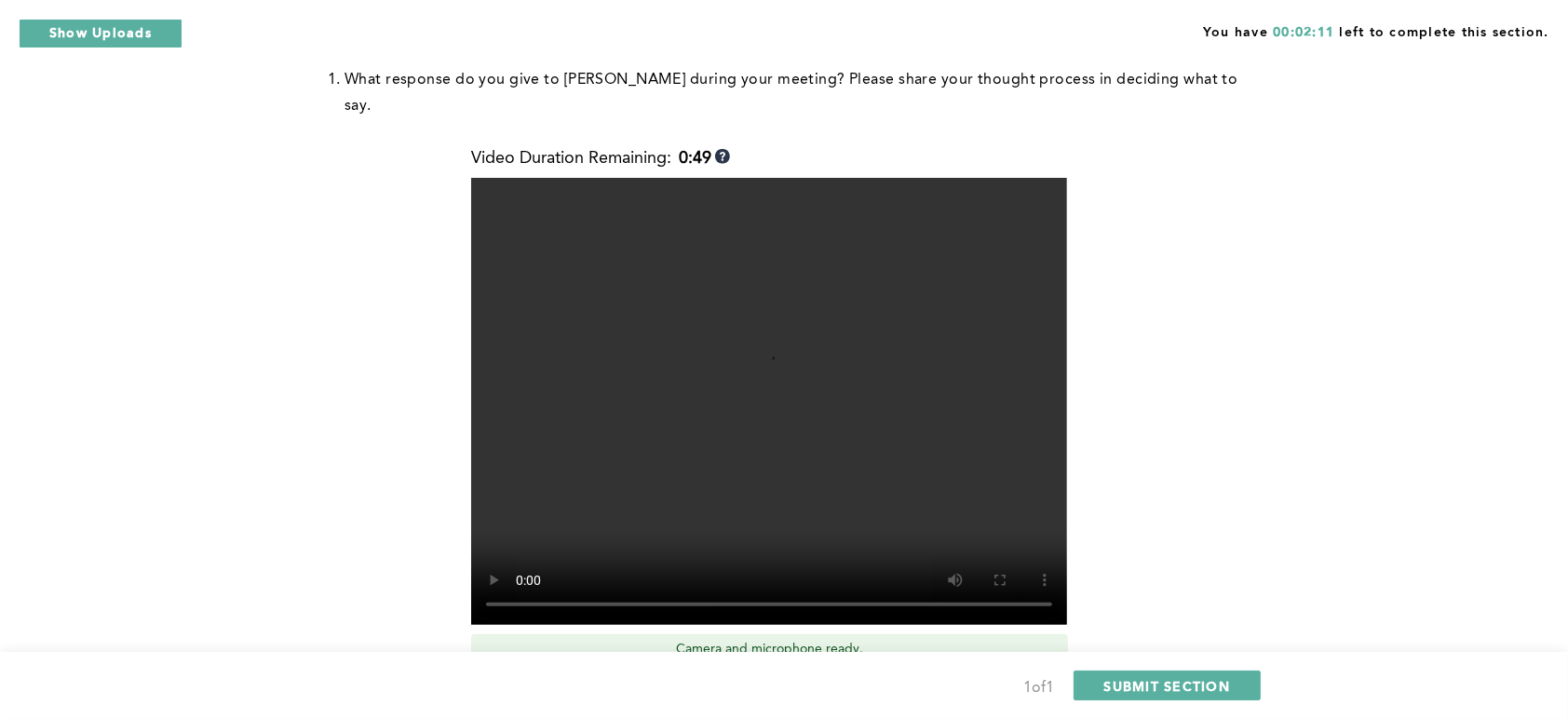
scroll to position [708, 0]
click at [1144, 684] on span "SUBMIT SECTION" at bounding box center [1167, 686] width 126 height 18
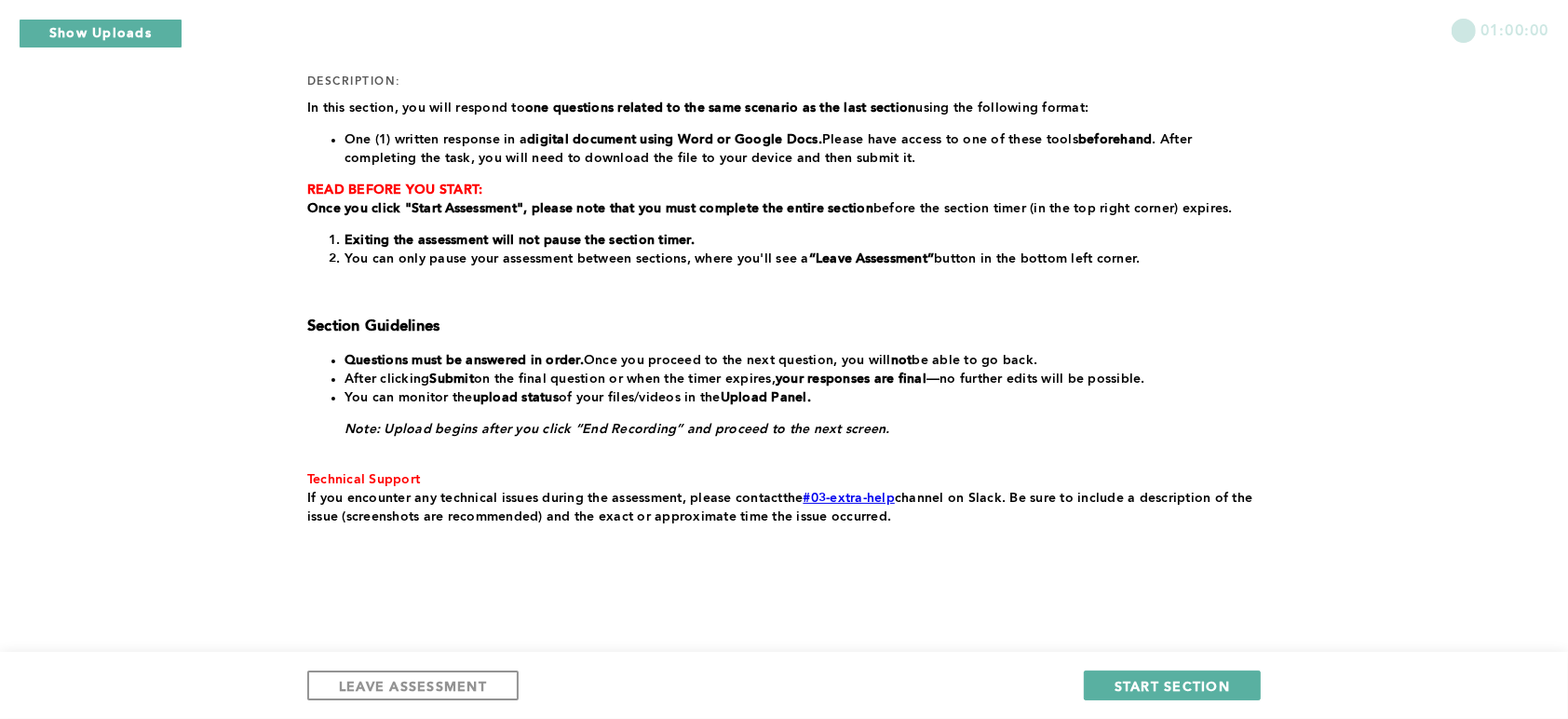
scroll to position [250, 0]
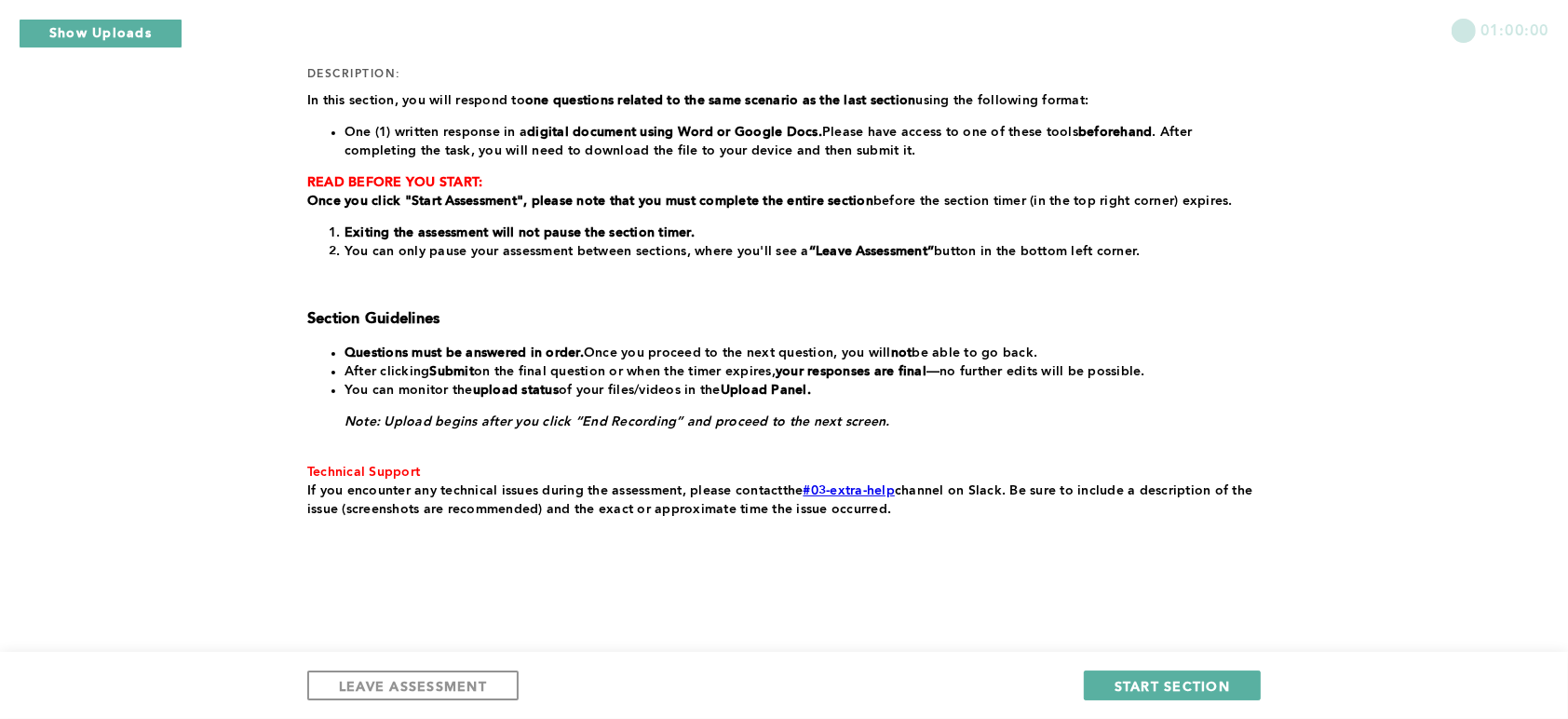
drag, startPoint x: 900, startPoint y: 638, endPoint x: 792, endPoint y: 435, distance: 229.9
click at [792, 435] on div "﻿In this section, you will respond to one questions related to the same scenari…" at bounding box center [780, 305] width 946 height 427
click at [1152, 688] on span "START SECTION" at bounding box center [1172, 686] width 116 height 18
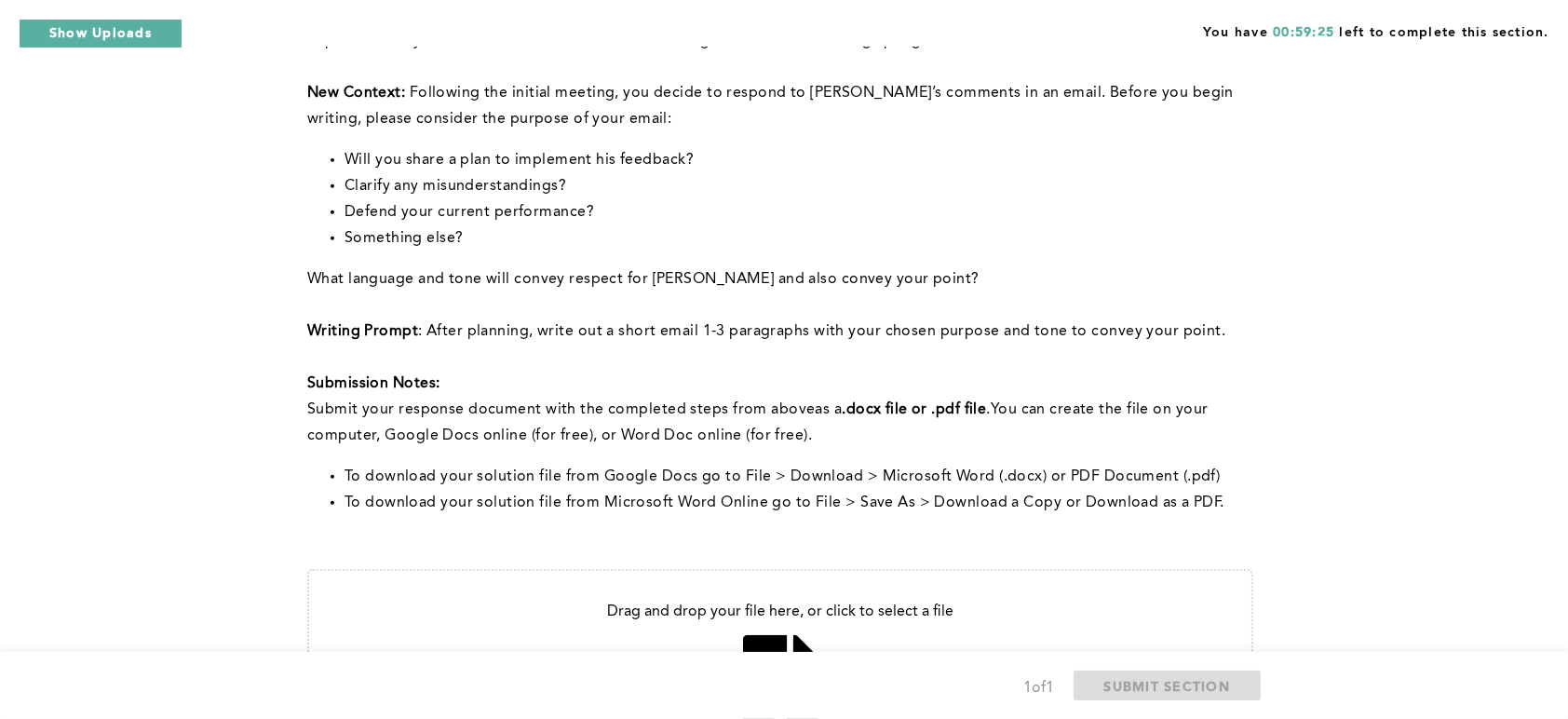
scroll to position [573, 0]
